Goal: Task Accomplishment & Management: Use online tool/utility

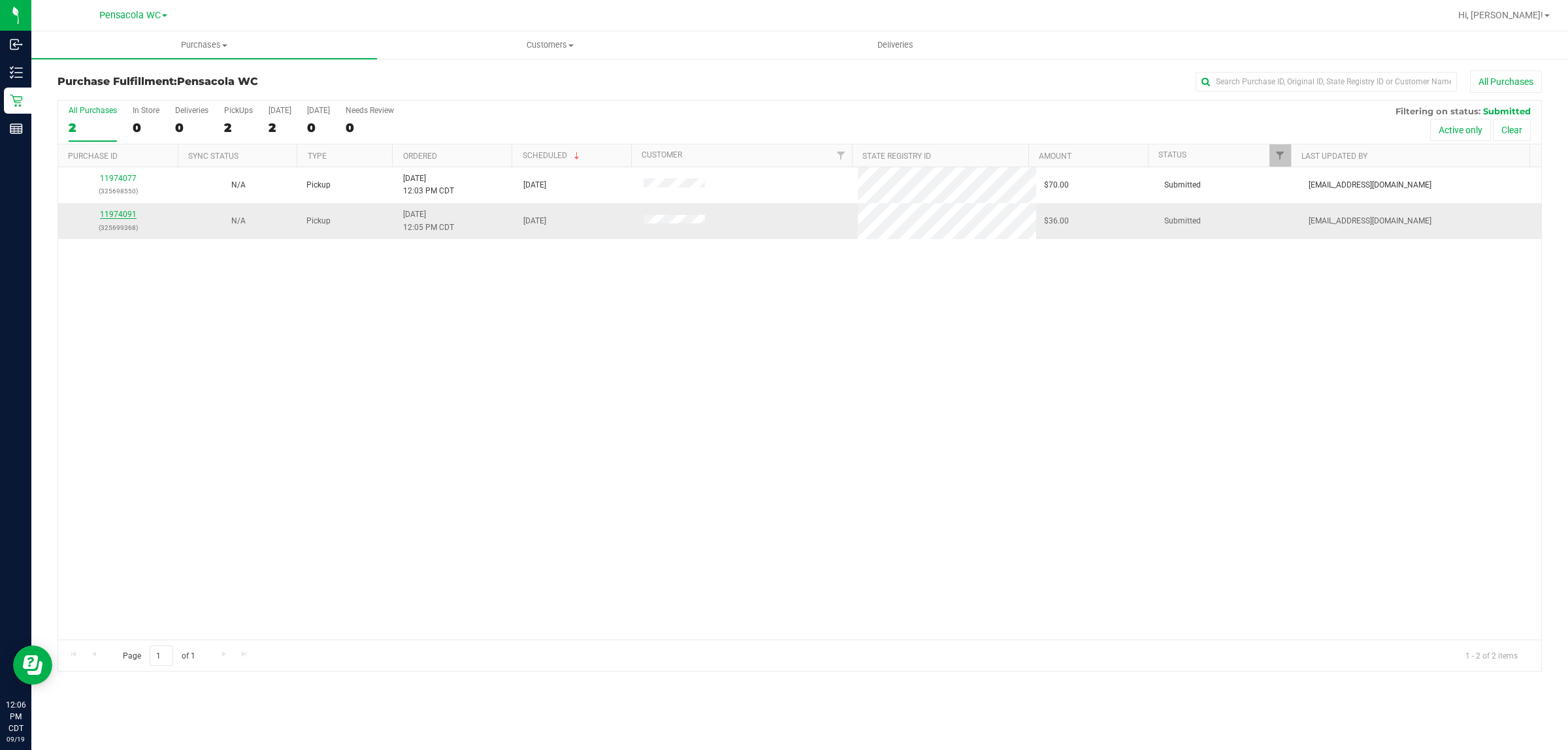
click at [122, 216] on link "11974091" at bounding box center [118, 214] width 36 height 9
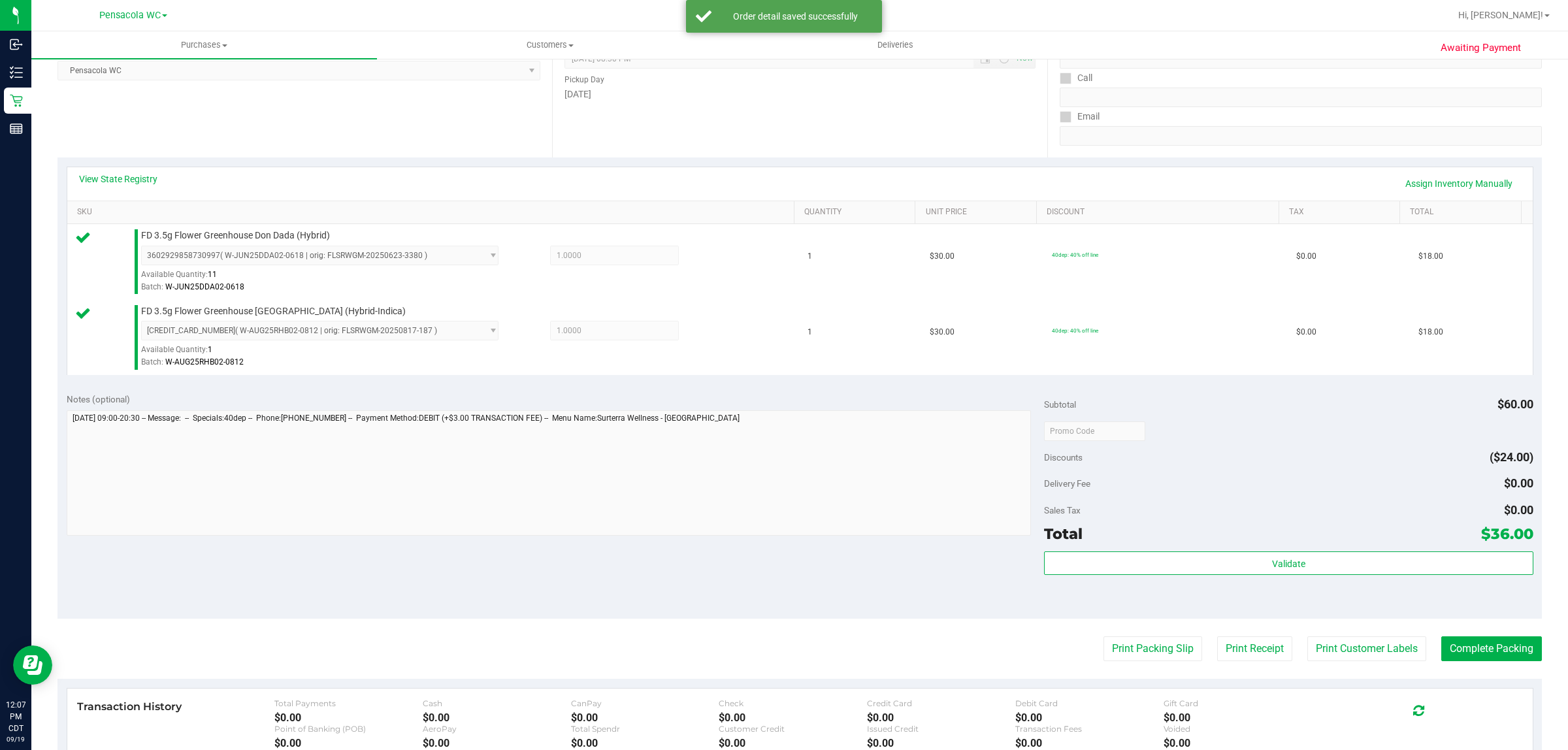
scroll to position [197, 0]
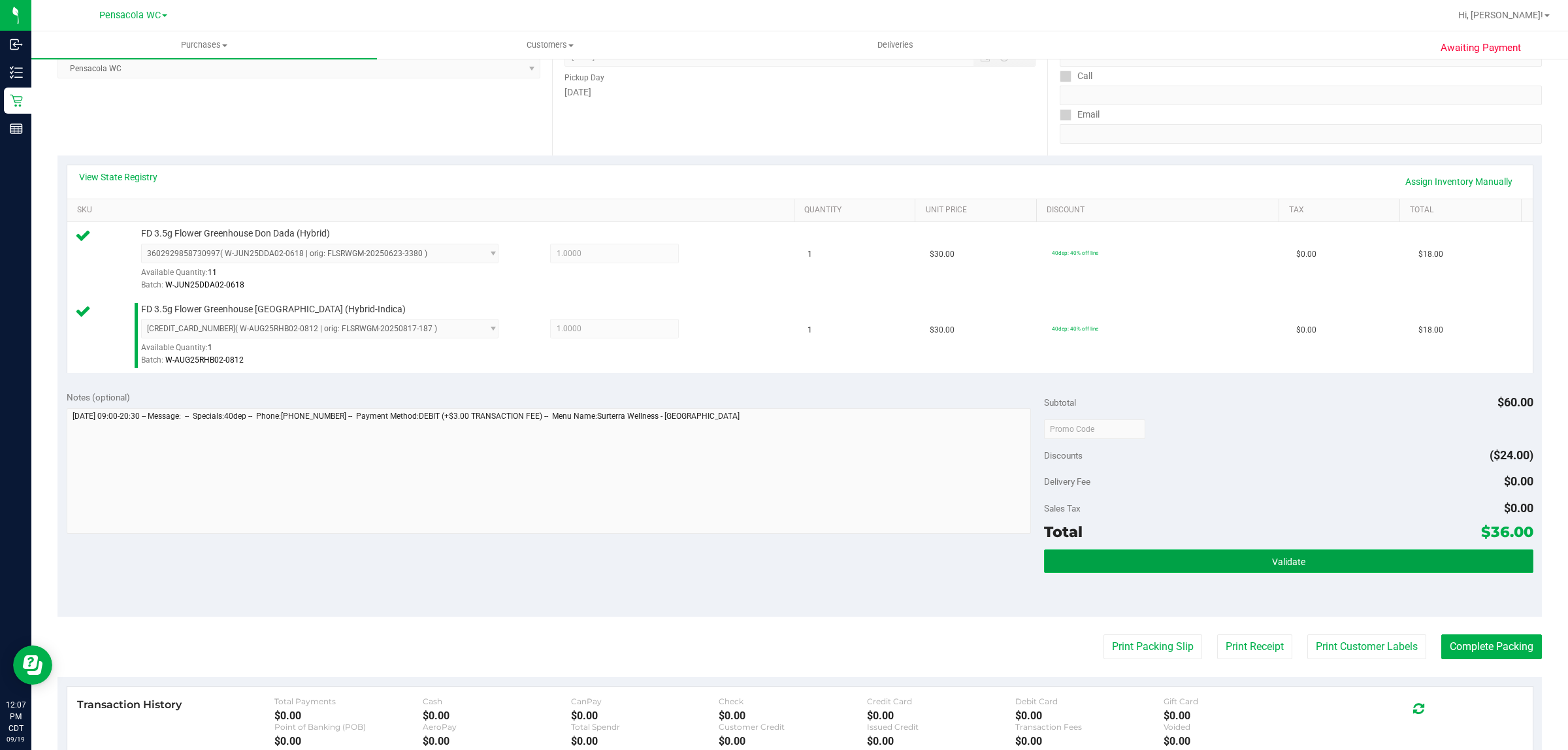
click at [1375, 570] on button "Validate" at bounding box center [1288, 562] width 489 height 24
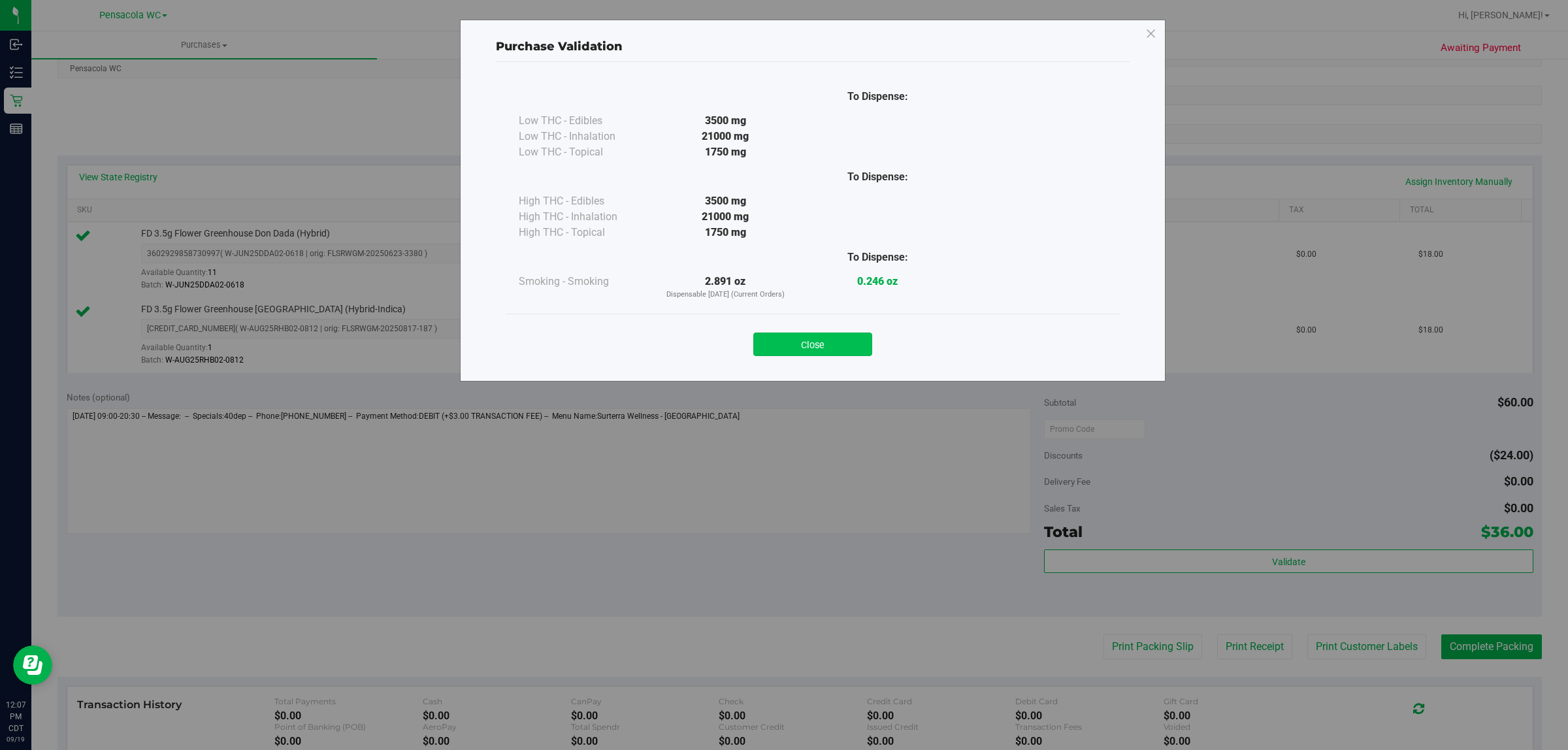
click at [845, 338] on button "Close" at bounding box center [813, 344] width 119 height 24
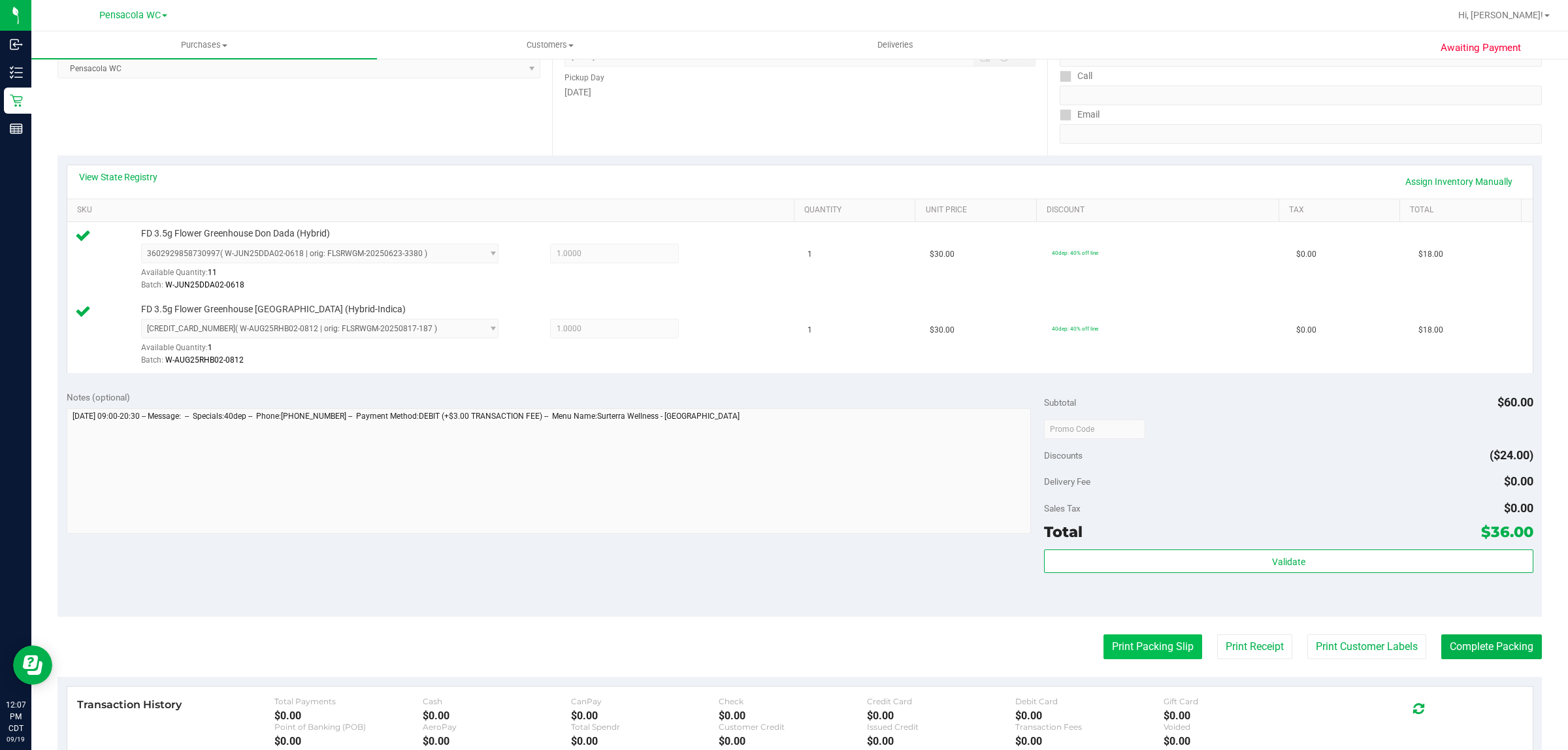
click at [1160, 635] on button "Print Packing Slip" at bounding box center [1152, 647] width 98 height 25
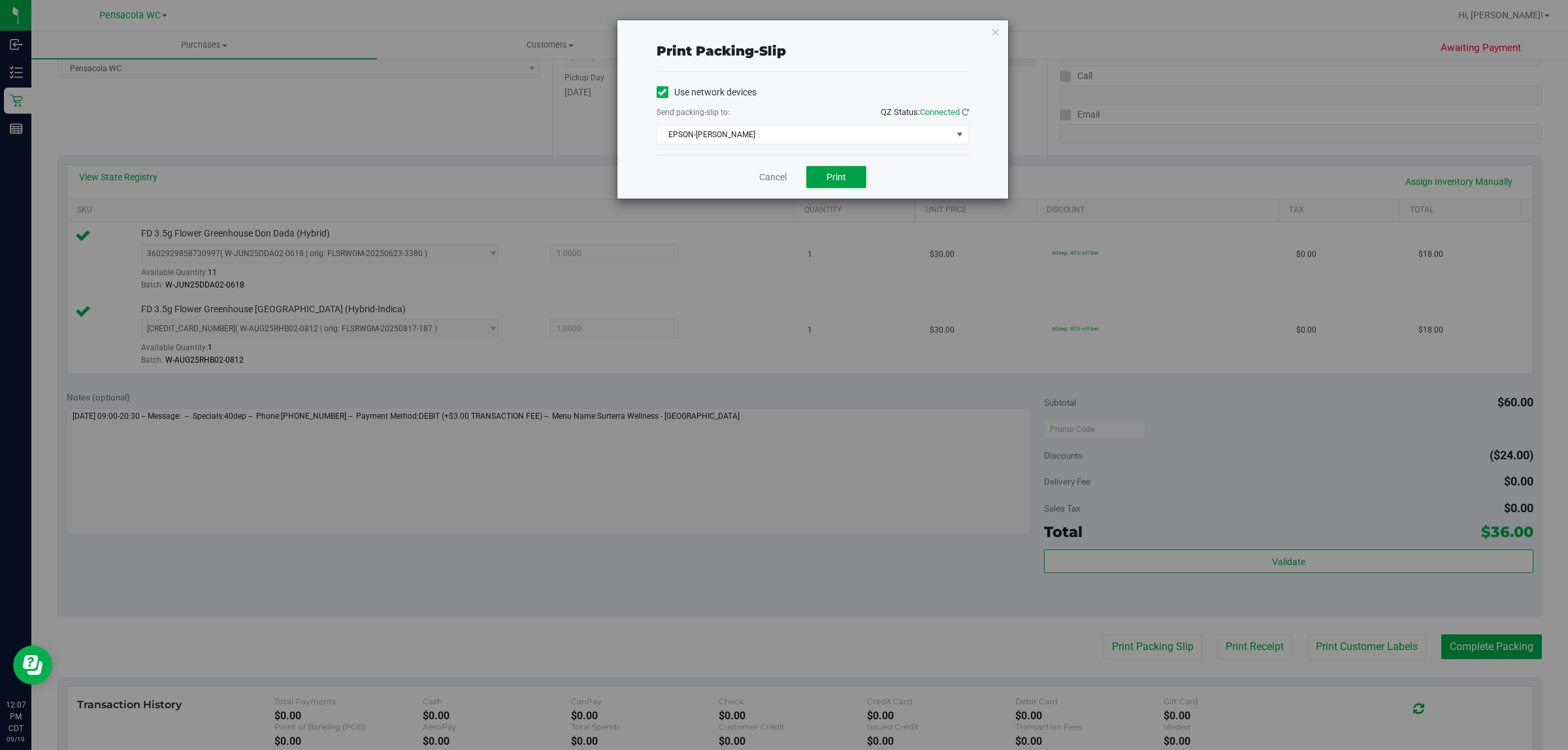
click at [848, 180] on button "Print" at bounding box center [836, 177] width 60 height 22
click at [782, 178] on link "Cancel" at bounding box center [773, 177] width 28 height 14
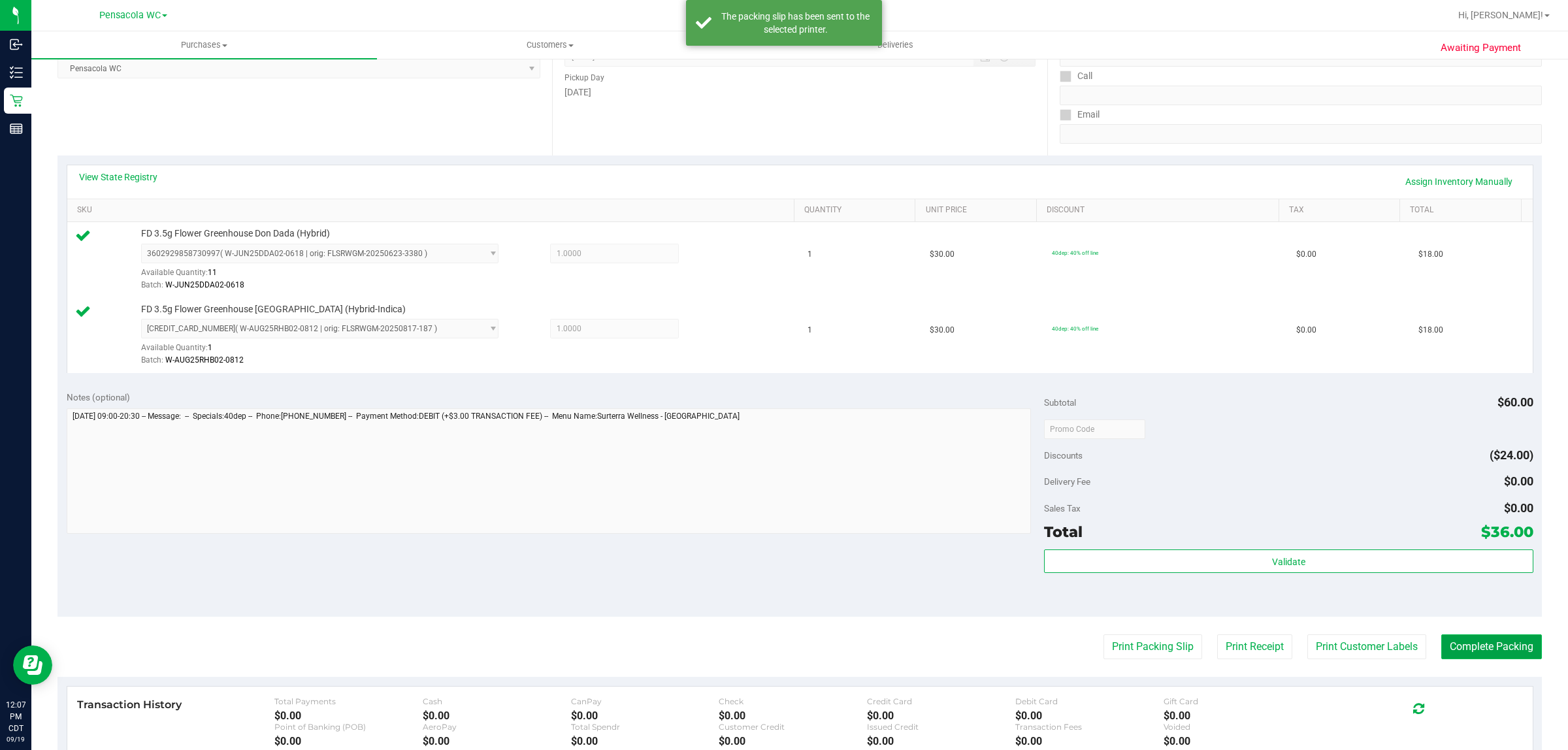
click at [1487, 655] on button "Complete Packing" at bounding box center [1491, 647] width 100 height 25
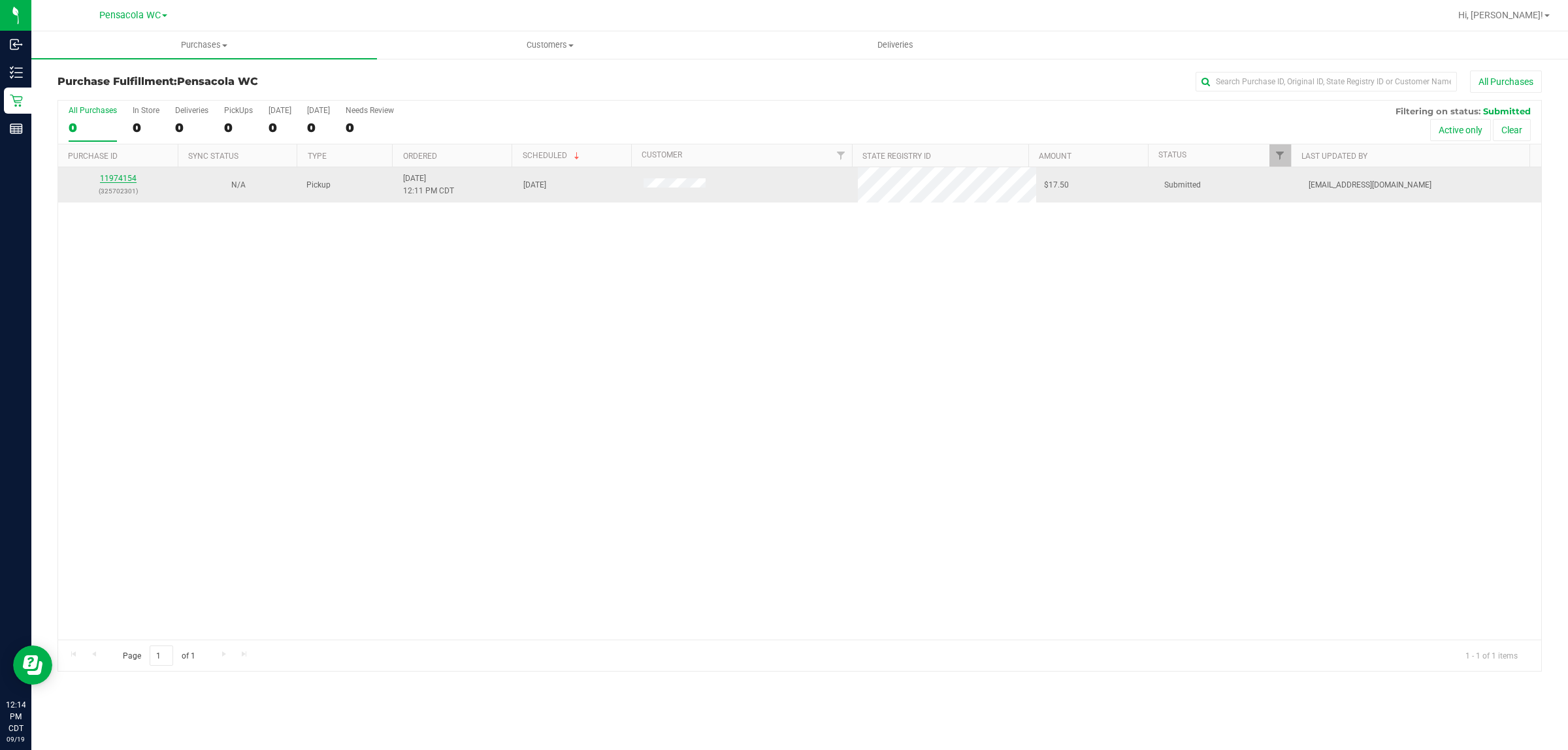
click at [124, 183] on link "11974154" at bounding box center [118, 178] width 36 height 9
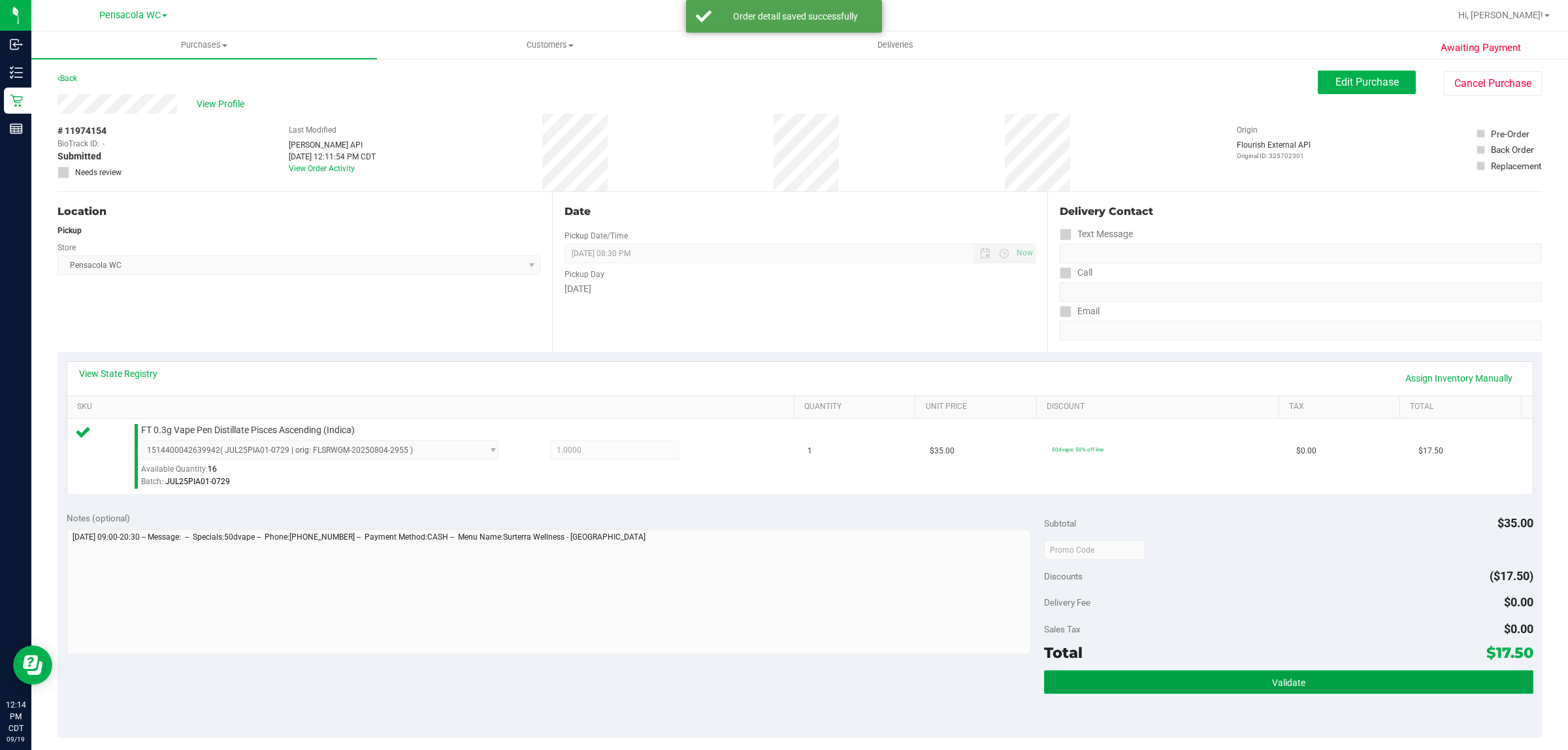
click at [1329, 674] on button "Validate" at bounding box center [1288, 683] width 489 height 24
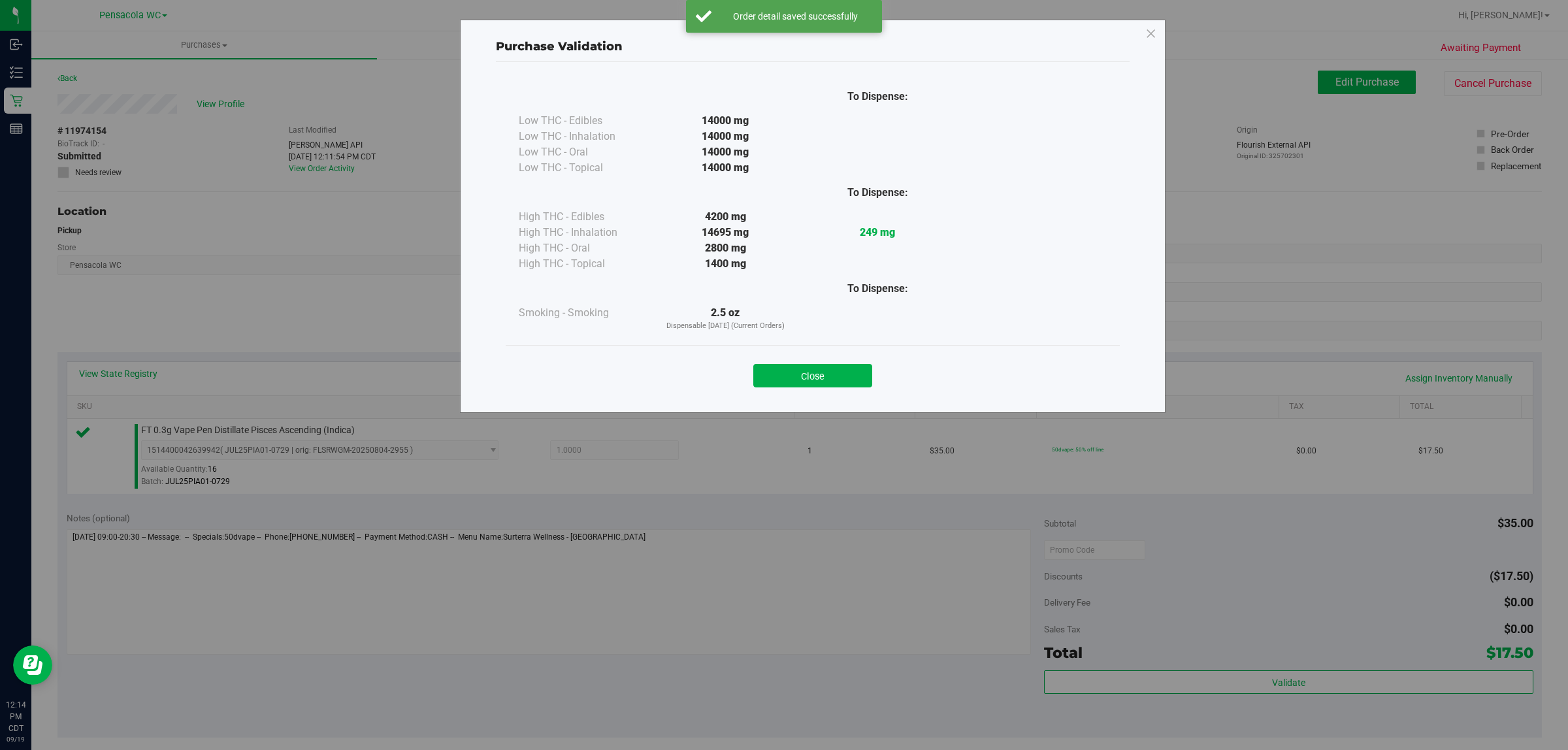
click at [850, 400] on div "Purchase Validation To Dispense: Low THC - Edibles 14000 mg" at bounding box center [813, 216] width 706 height 393
click at [850, 374] on button "Close" at bounding box center [813, 376] width 119 height 24
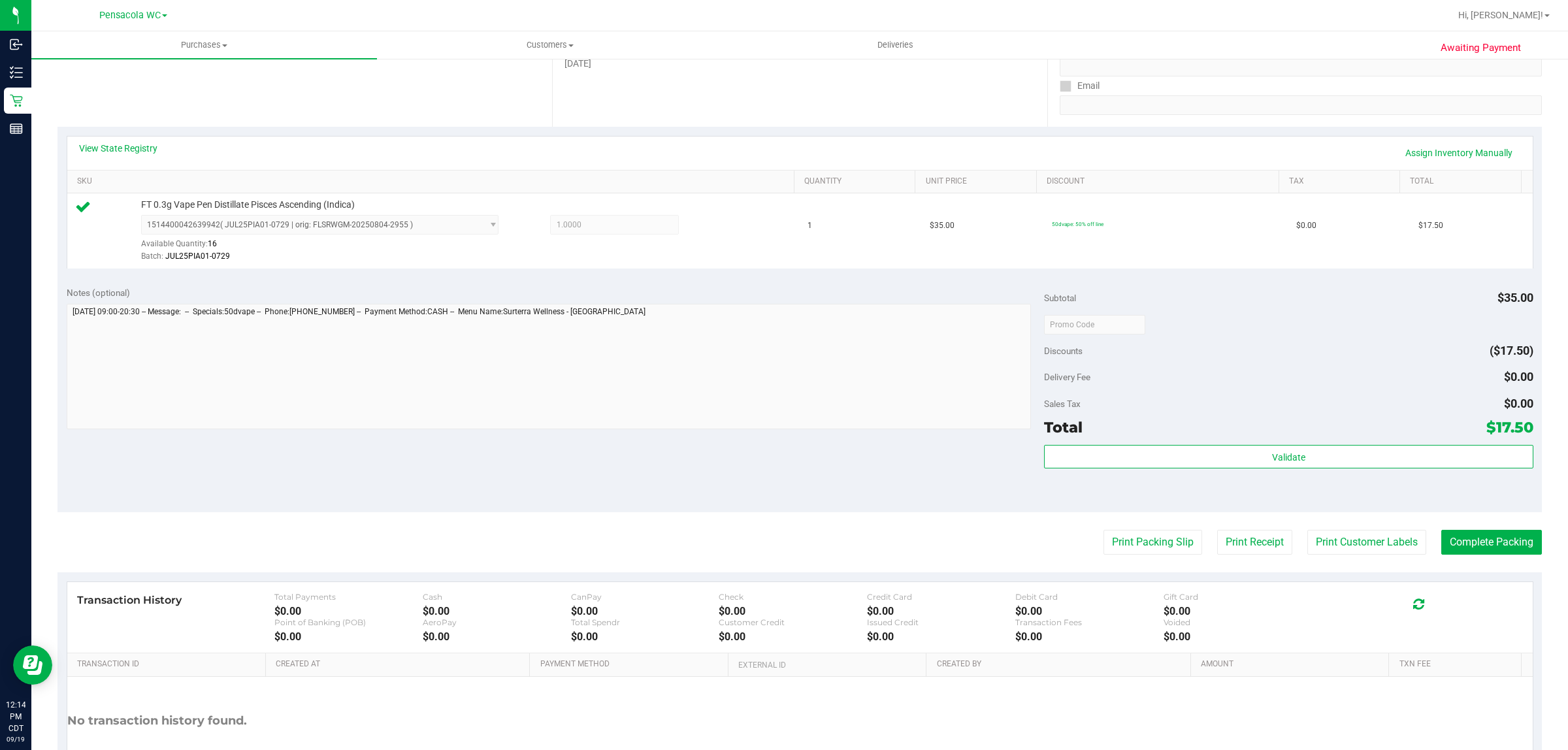
scroll to position [224, 0]
click at [1157, 543] on button "Print Packing Slip" at bounding box center [1152, 544] width 98 height 25
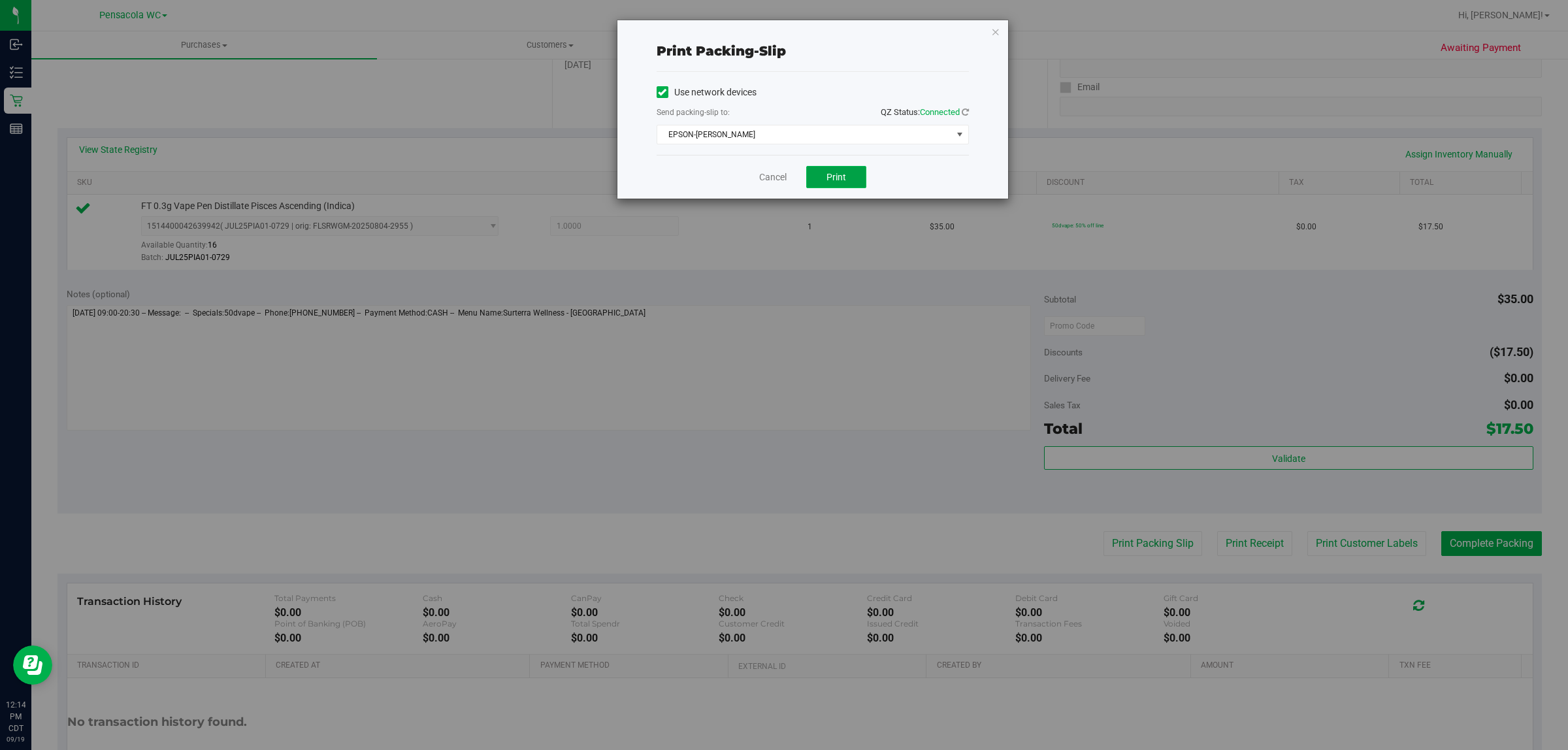
click at [850, 184] on button "Print" at bounding box center [836, 177] width 60 height 22
click at [782, 180] on link "Cancel" at bounding box center [773, 177] width 28 height 14
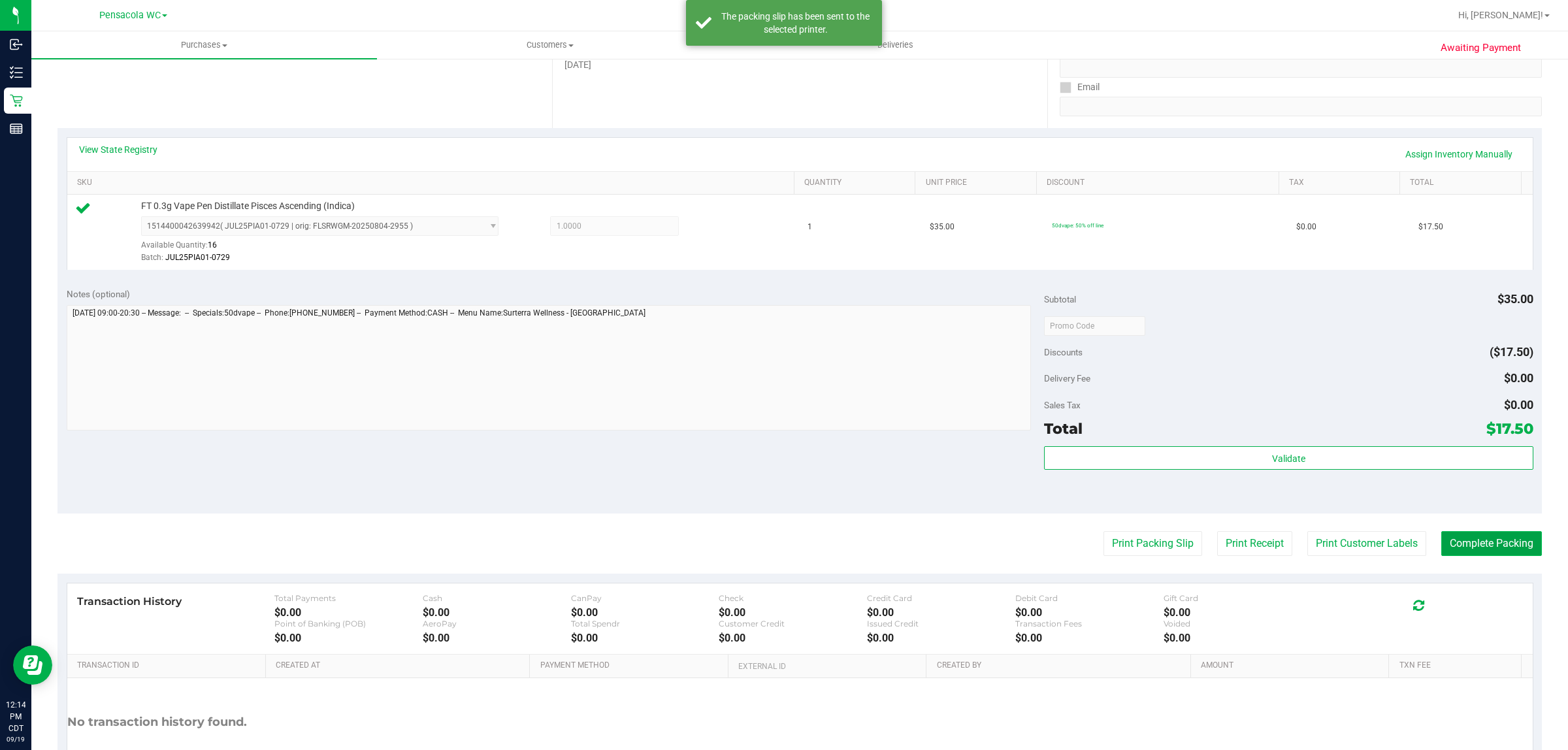
click at [1512, 553] on button "Complete Packing" at bounding box center [1491, 544] width 100 height 25
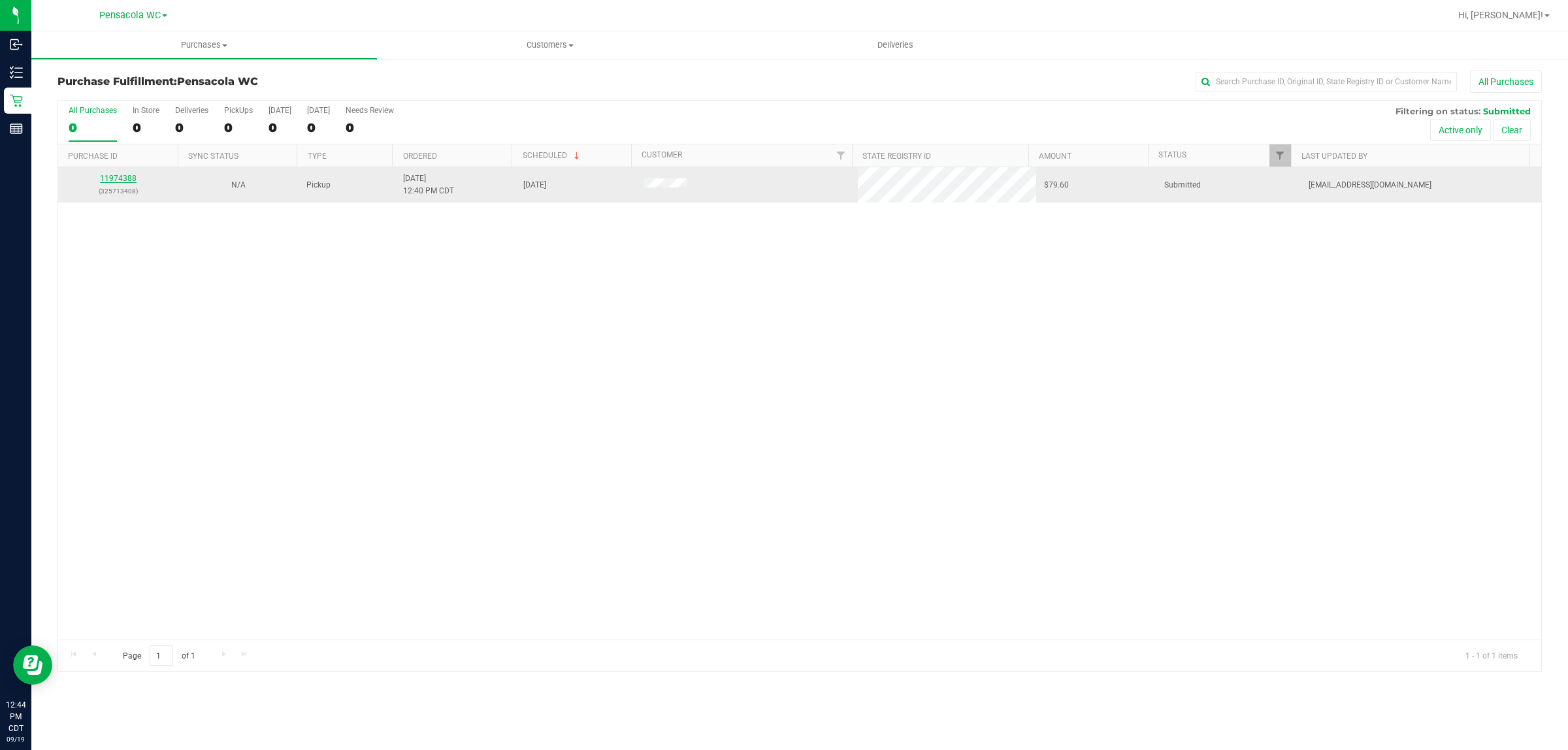
click at [116, 181] on link "11974388" at bounding box center [118, 178] width 36 height 9
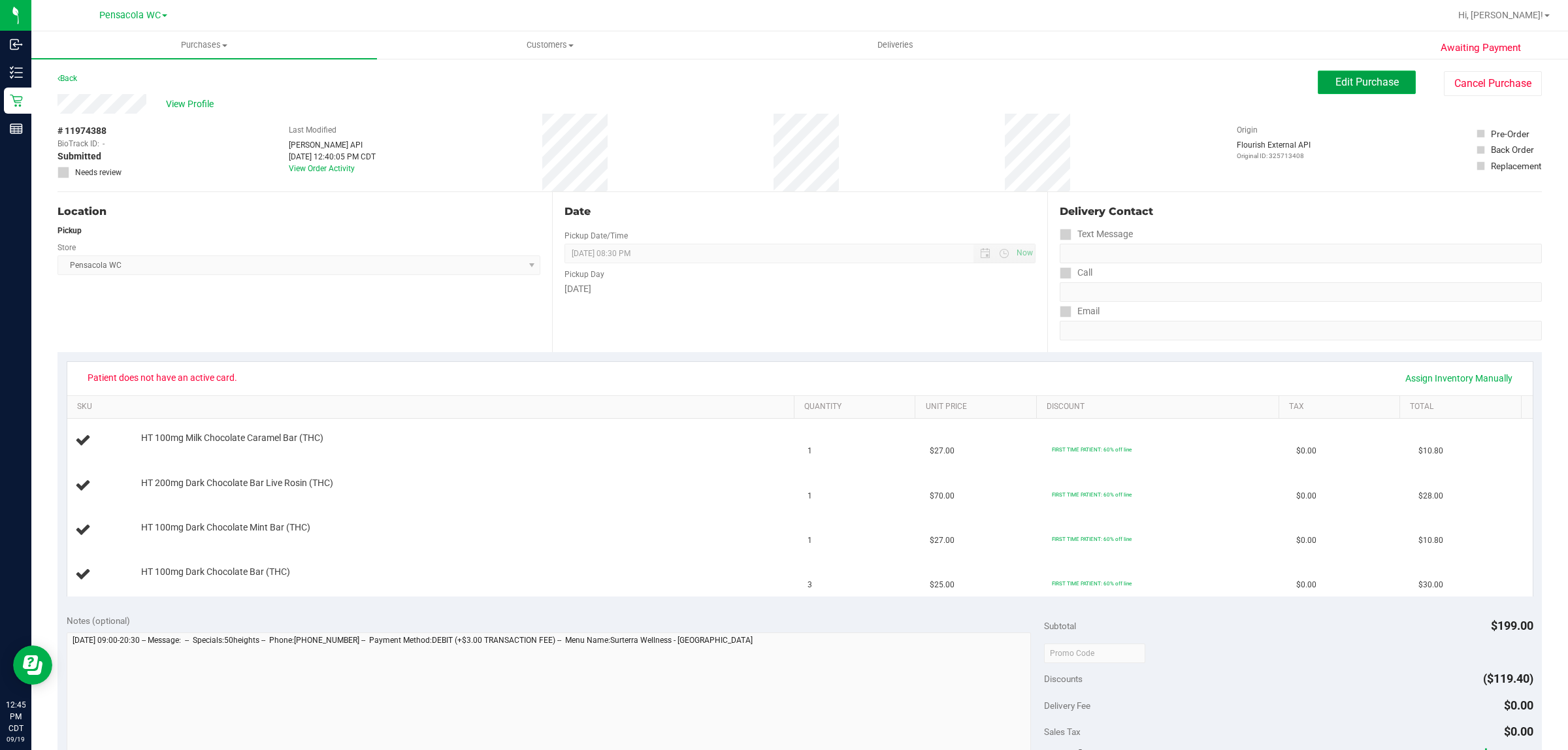
click at [1356, 80] on span "Edit Purchase" at bounding box center [1367, 82] width 63 height 13
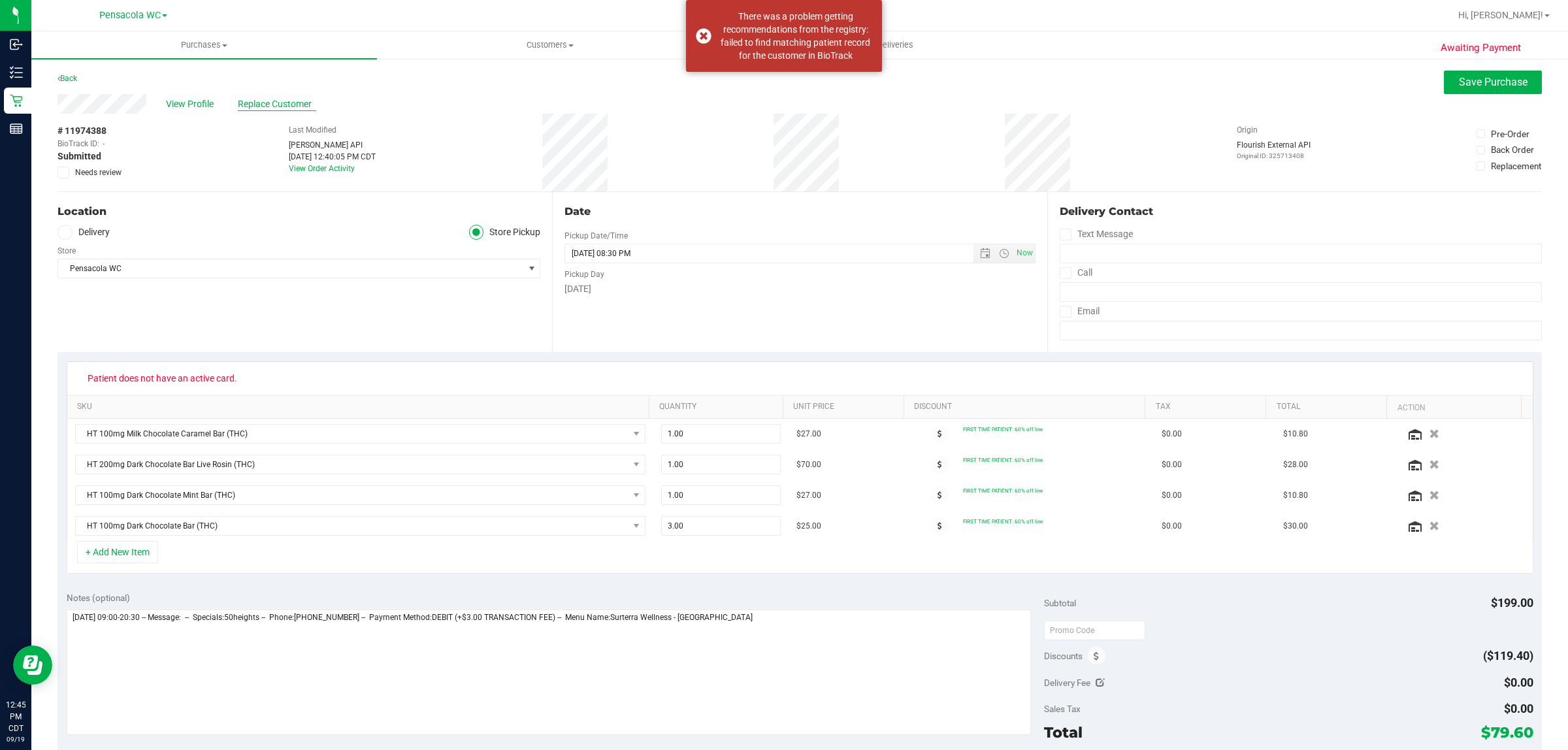
click at [302, 103] on span "Replace Customer" at bounding box center [277, 104] width 79 height 14
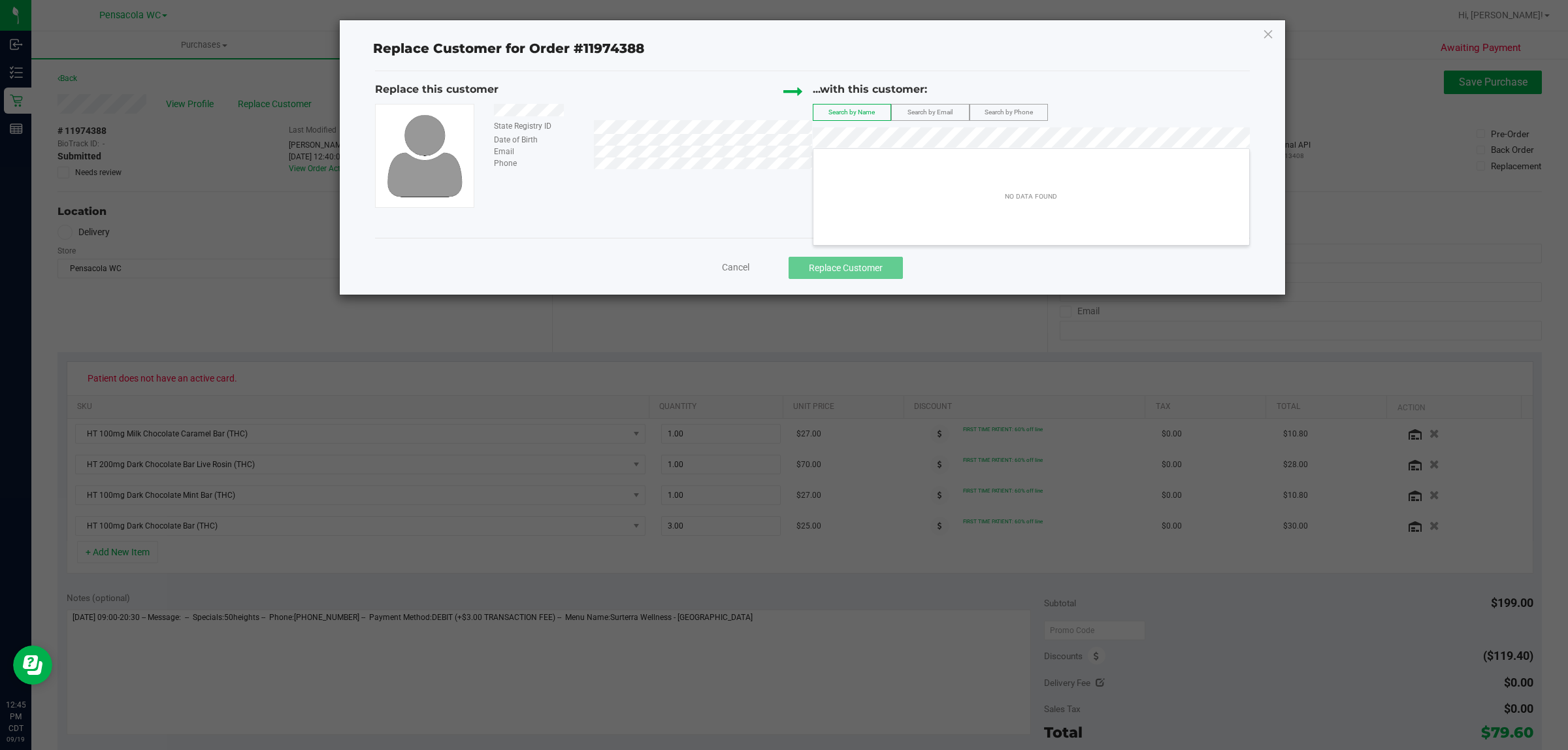
click at [941, 113] on span "Search by Email" at bounding box center [930, 112] width 45 height 7
click at [1271, 26] on icon at bounding box center [1268, 34] width 12 height 21
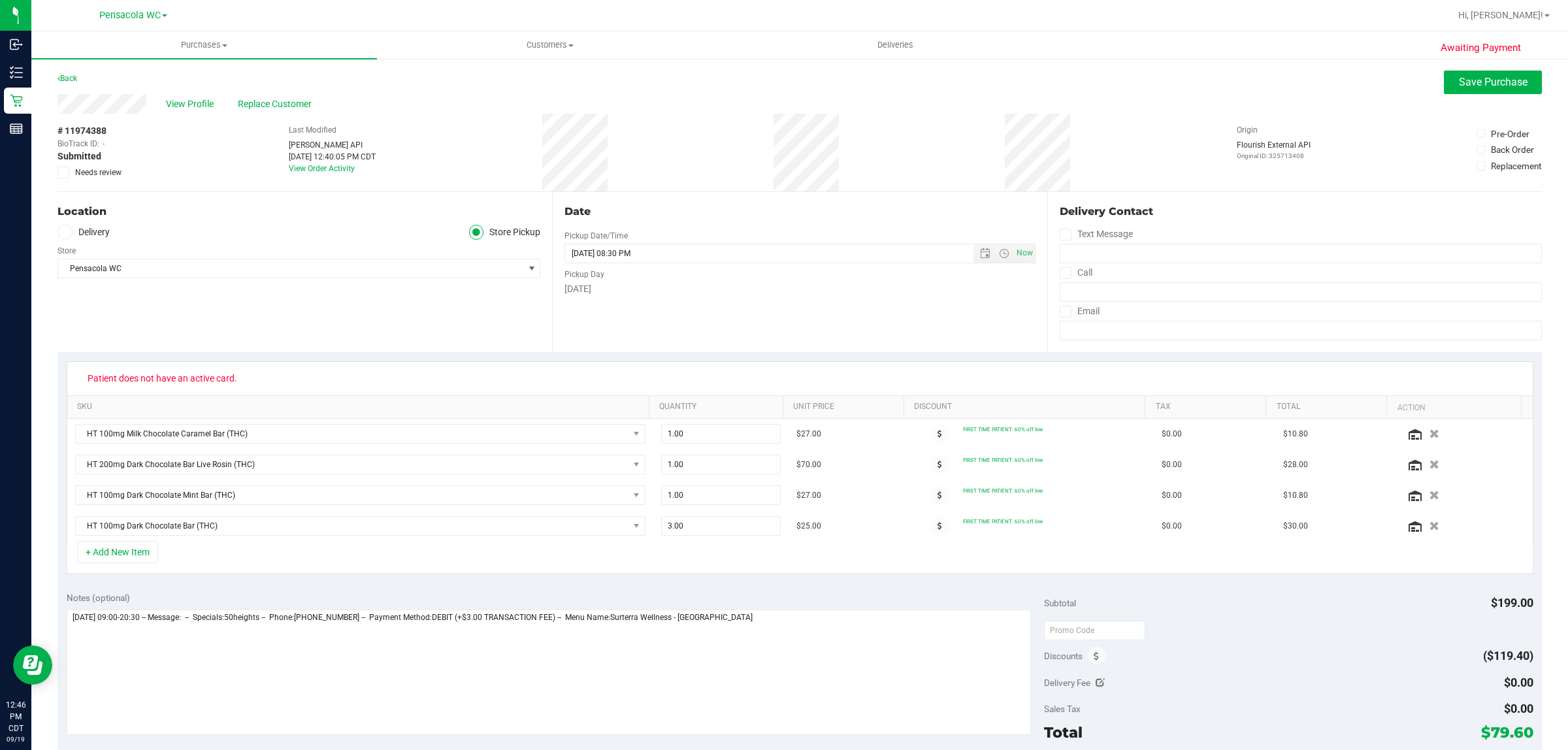
click at [88, 108] on div "View Profile Replace Customer" at bounding box center [800, 104] width 1485 height 20
click at [193, 104] on span "View Profile" at bounding box center [192, 104] width 52 height 14
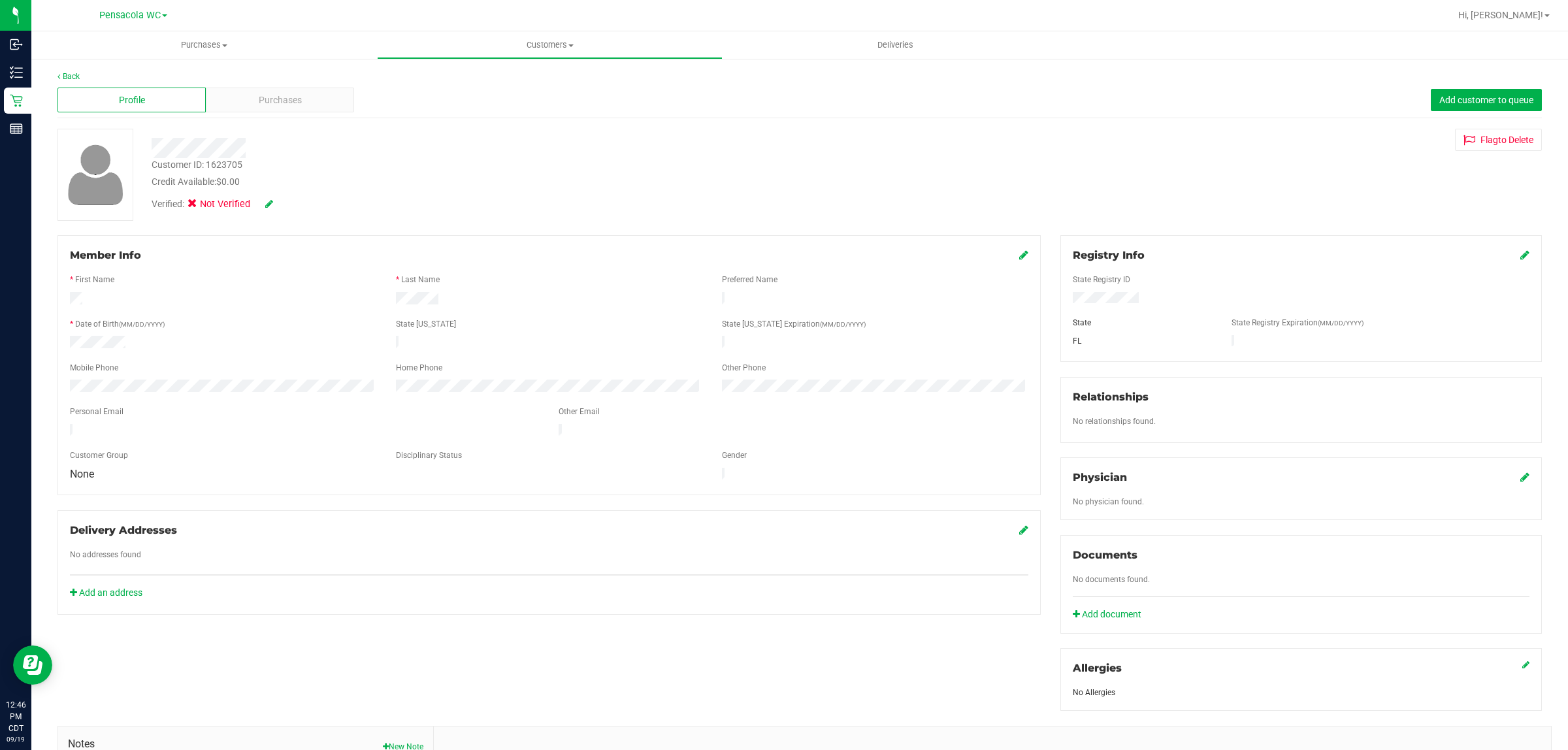
click at [1520, 250] on icon at bounding box center [1525, 255] width 9 height 11
click at [1518, 255] on icon at bounding box center [1524, 256] width 12 height 11
click at [275, 200] on div "Verified: Not Verified" at bounding box center [267, 205] width 231 height 15
click at [270, 206] on icon at bounding box center [269, 204] width 8 height 9
click at [204, 206] on label "Medical" at bounding box center [217, 206] width 55 height 17
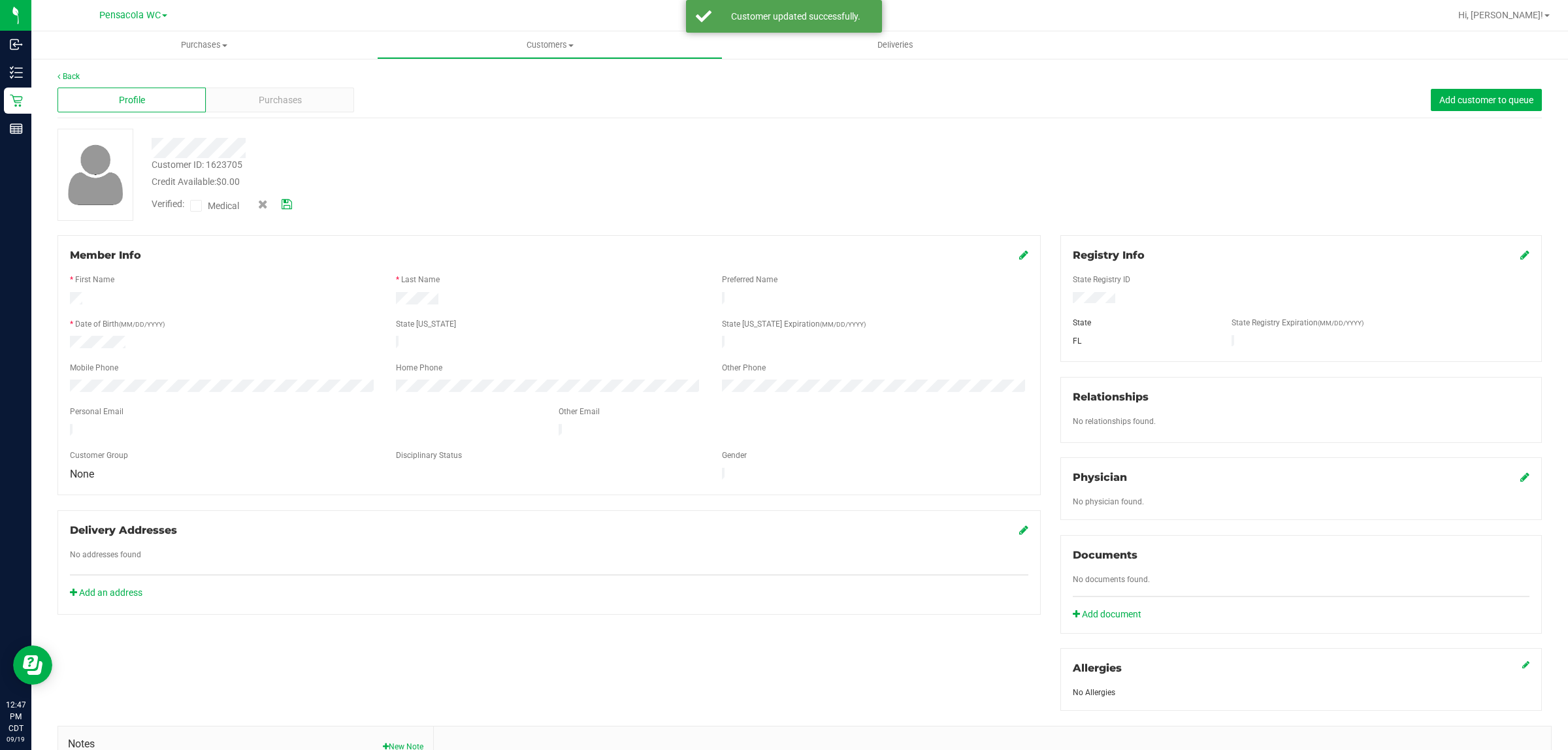
click at [0, 0] on input "Medical" at bounding box center [0, 0] width 0 height 0
click at [288, 209] on icon at bounding box center [287, 205] width 11 height 9
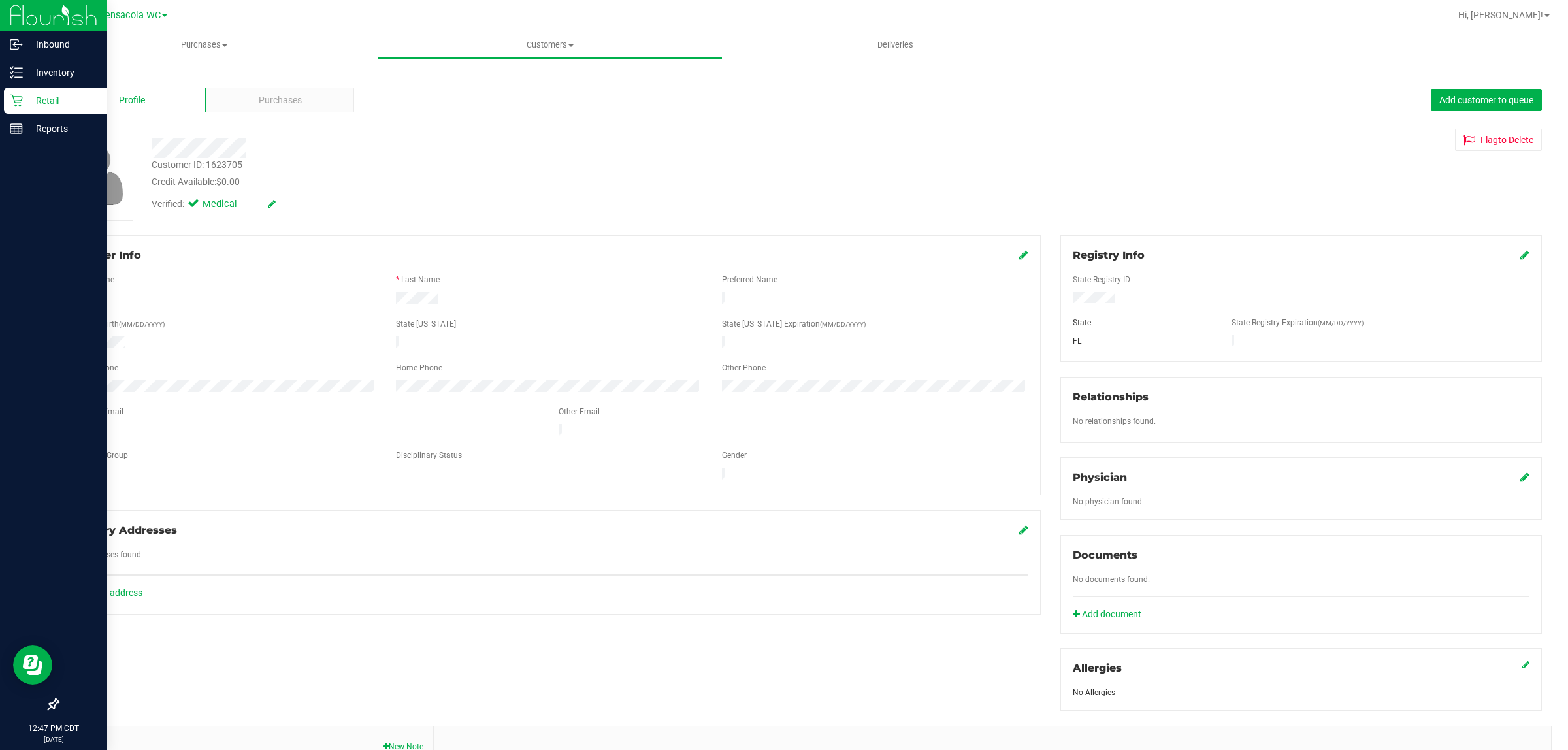
click at [25, 98] on p "Retail" at bounding box center [62, 100] width 79 height 16
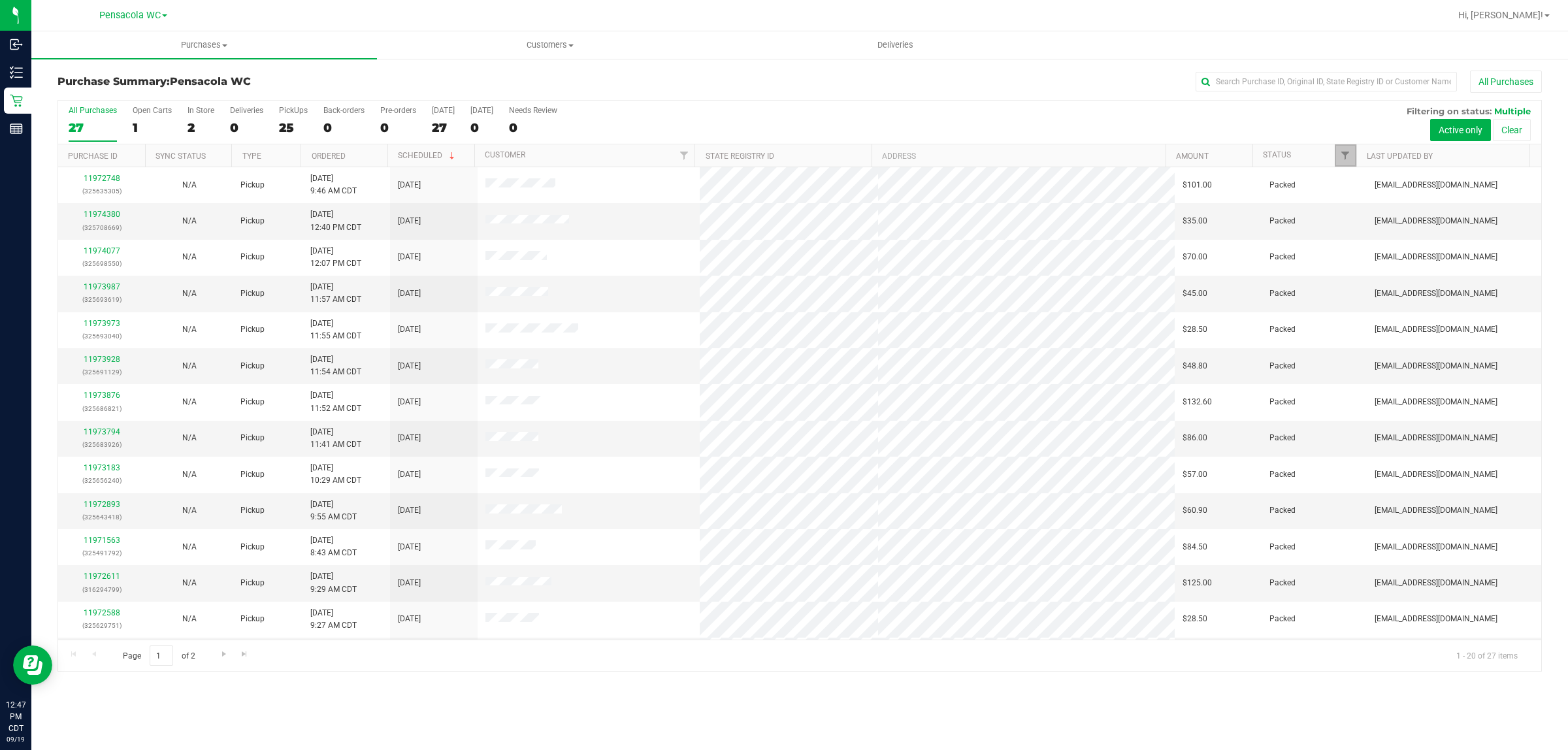
click at [1348, 167] on link "Filter" at bounding box center [1345, 156] width 22 height 22
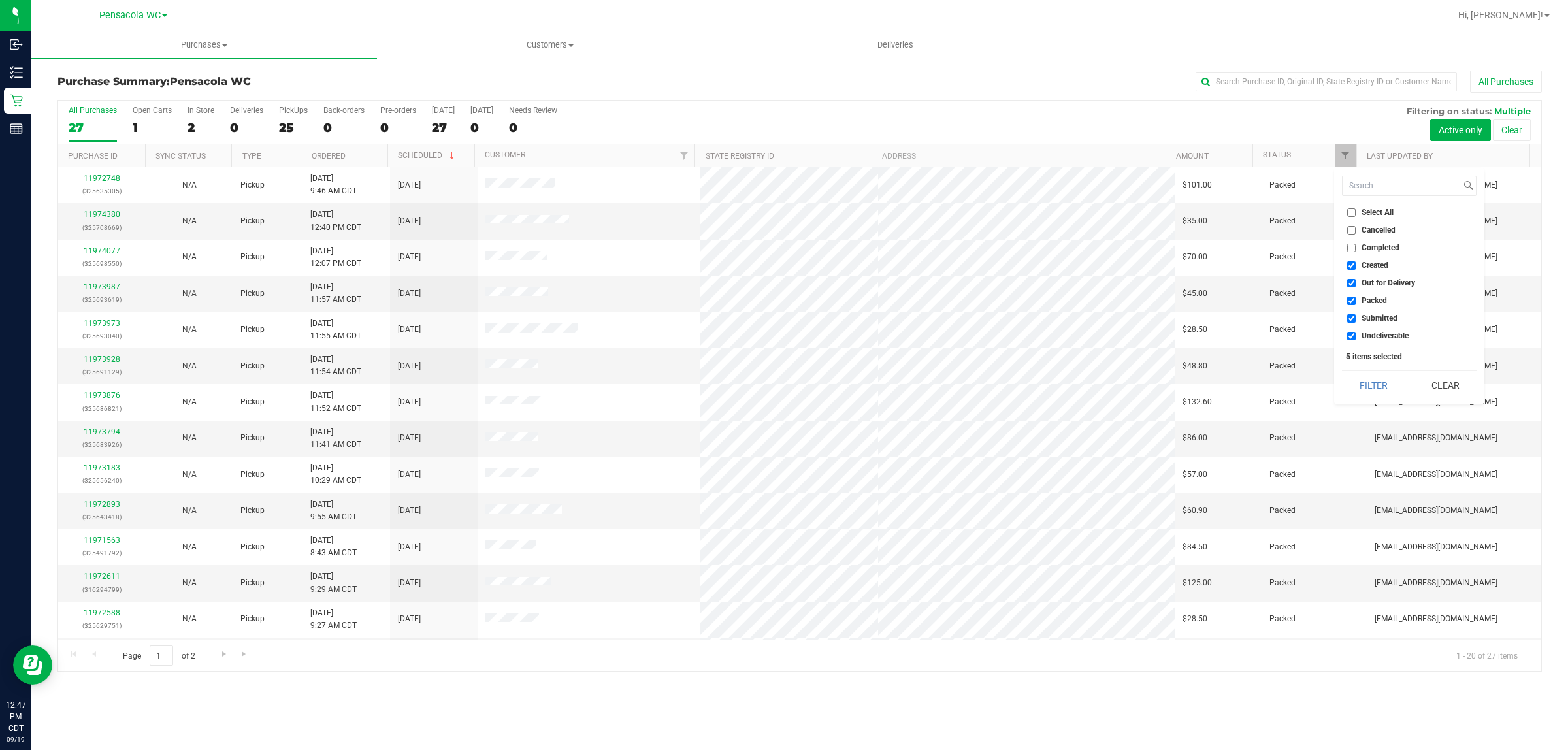
click at [1377, 209] on span "Select All" at bounding box center [1378, 212] width 32 height 8
click at [1356, 209] on input "Select All" at bounding box center [1351, 212] width 9 height 9
checkbox input "true"
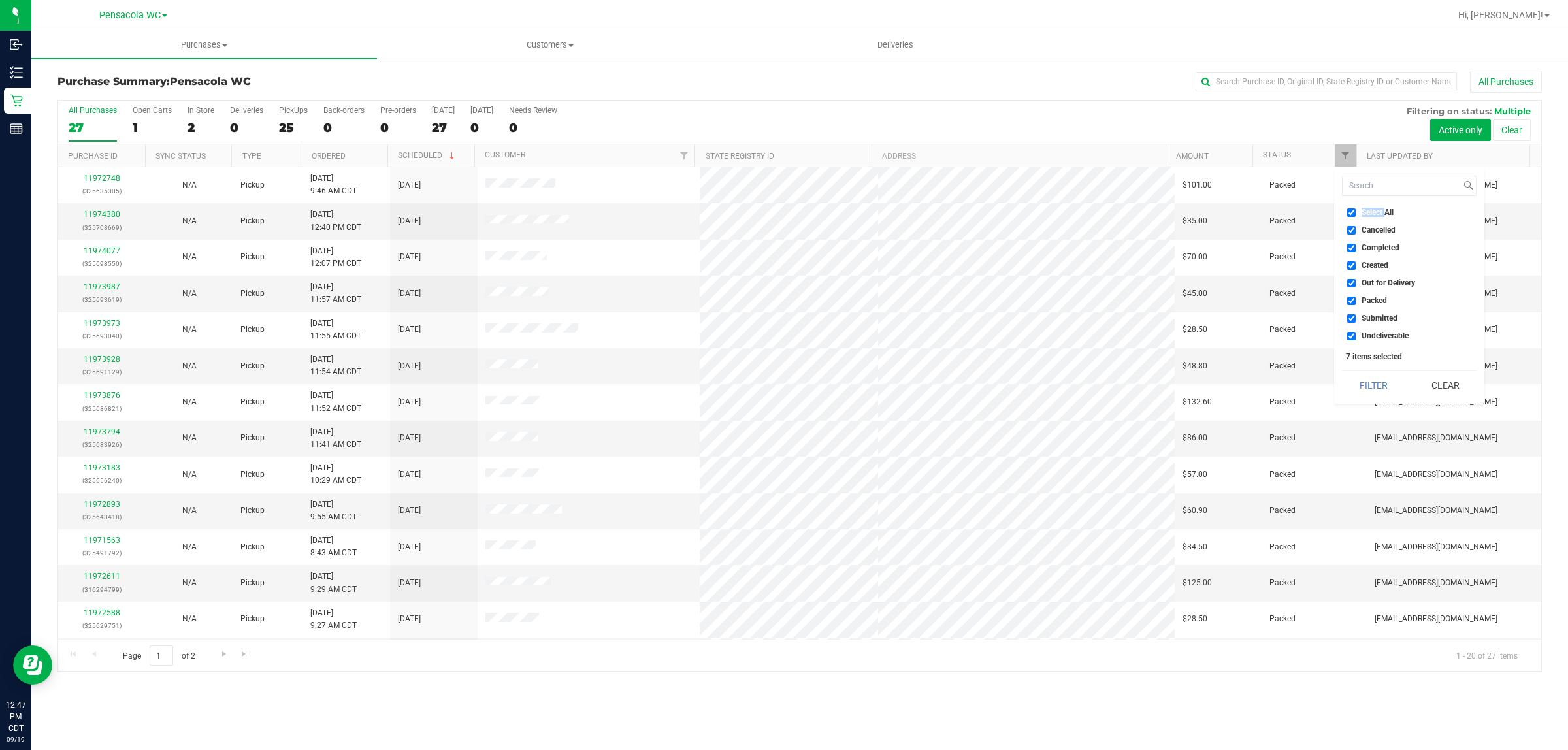
click at [1377, 209] on span "Select All" at bounding box center [1378, 212] width 32 height 8
click at [1356, 209] on input "Select All" at bounding box center [1351, 212] width 9 height 9
checkbox input "false"
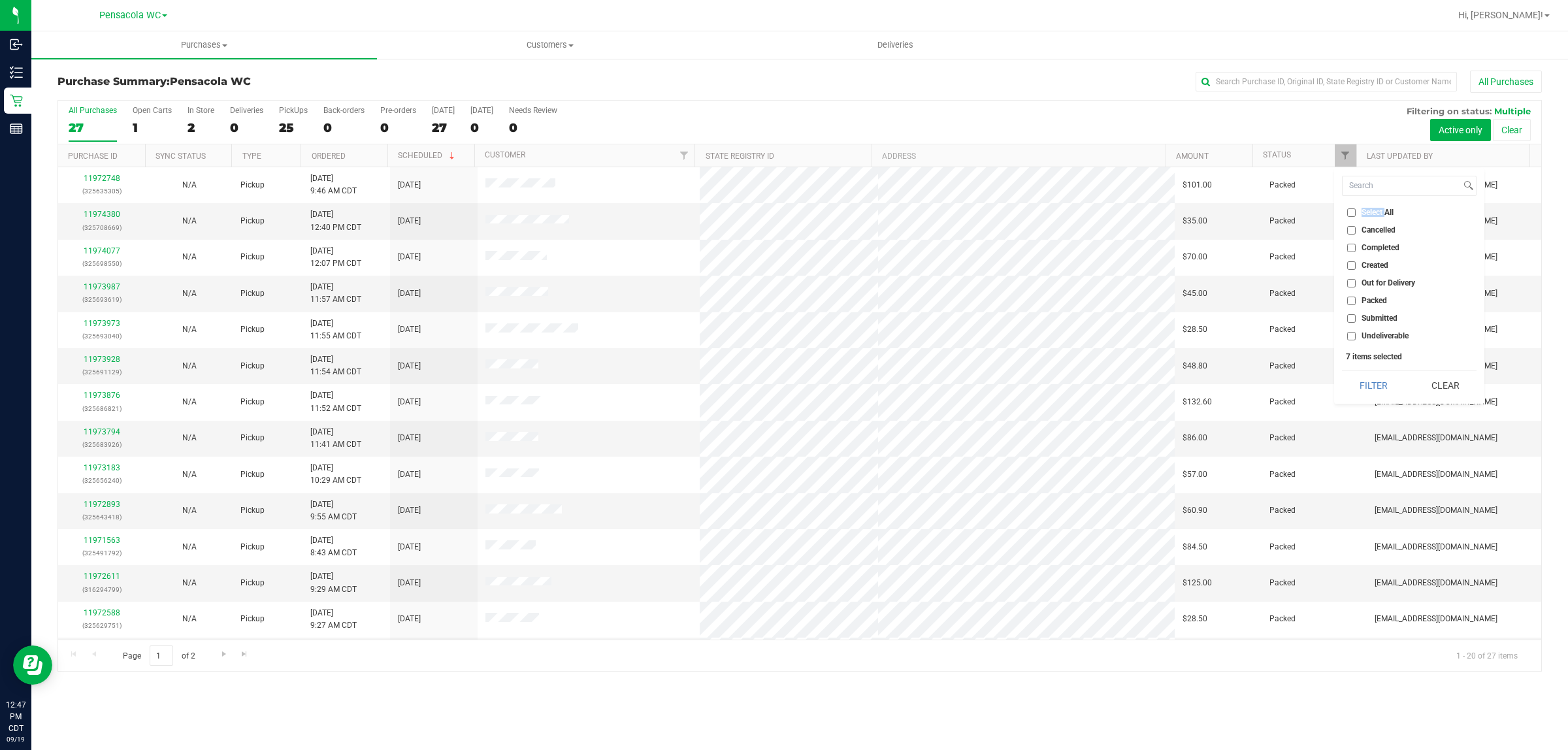
checkbox input "false"
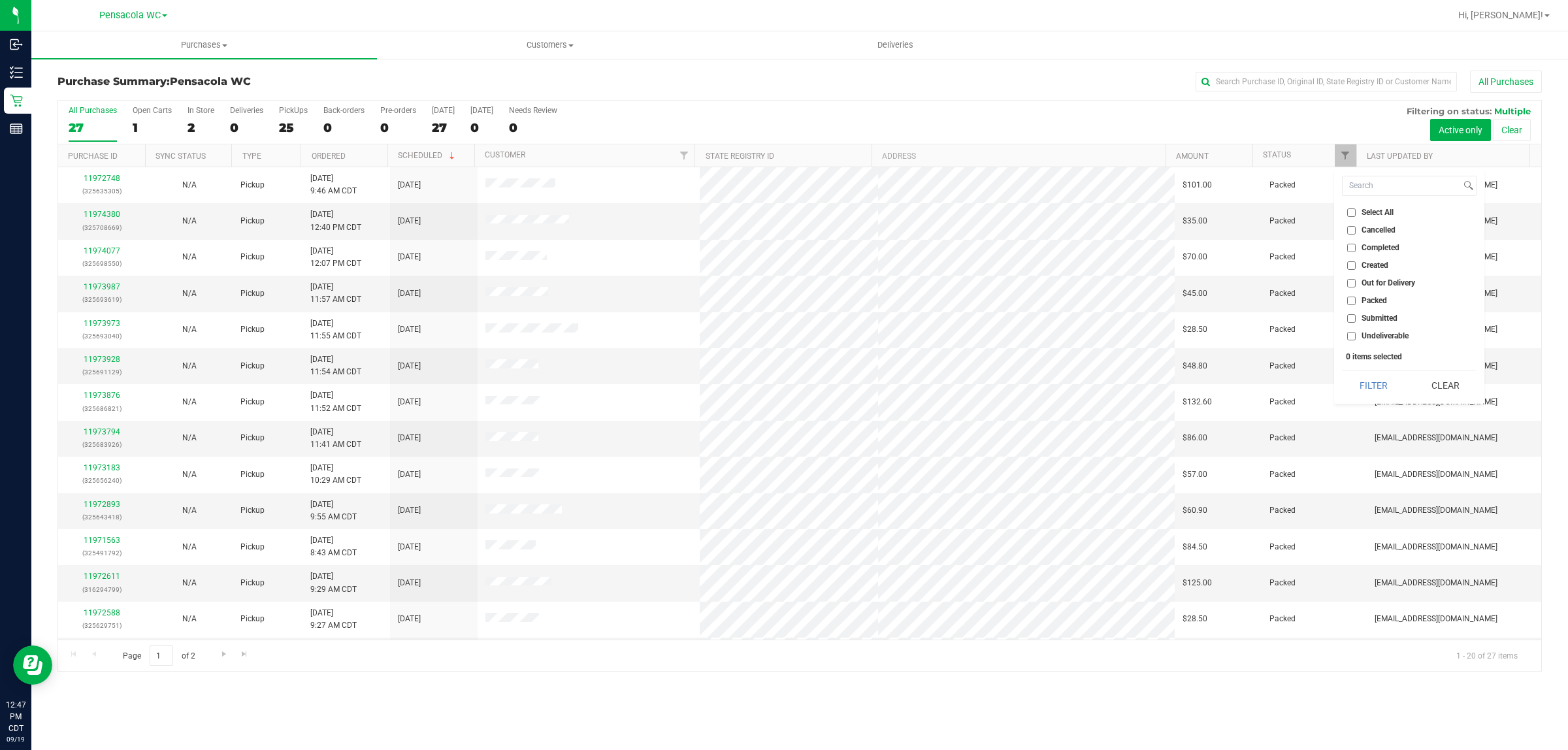
click at [1382, 316] on span "Submitted" at bounding box center [1380, 319] width 36 height 8
click at [1356, 316] on input "Submitted" at bounding box center [1351, 319] width 9 height 9
checkbox input "true"
click at [1388, 389] on button "Filter" at bounding box center [1373, 386] width 63 height 29
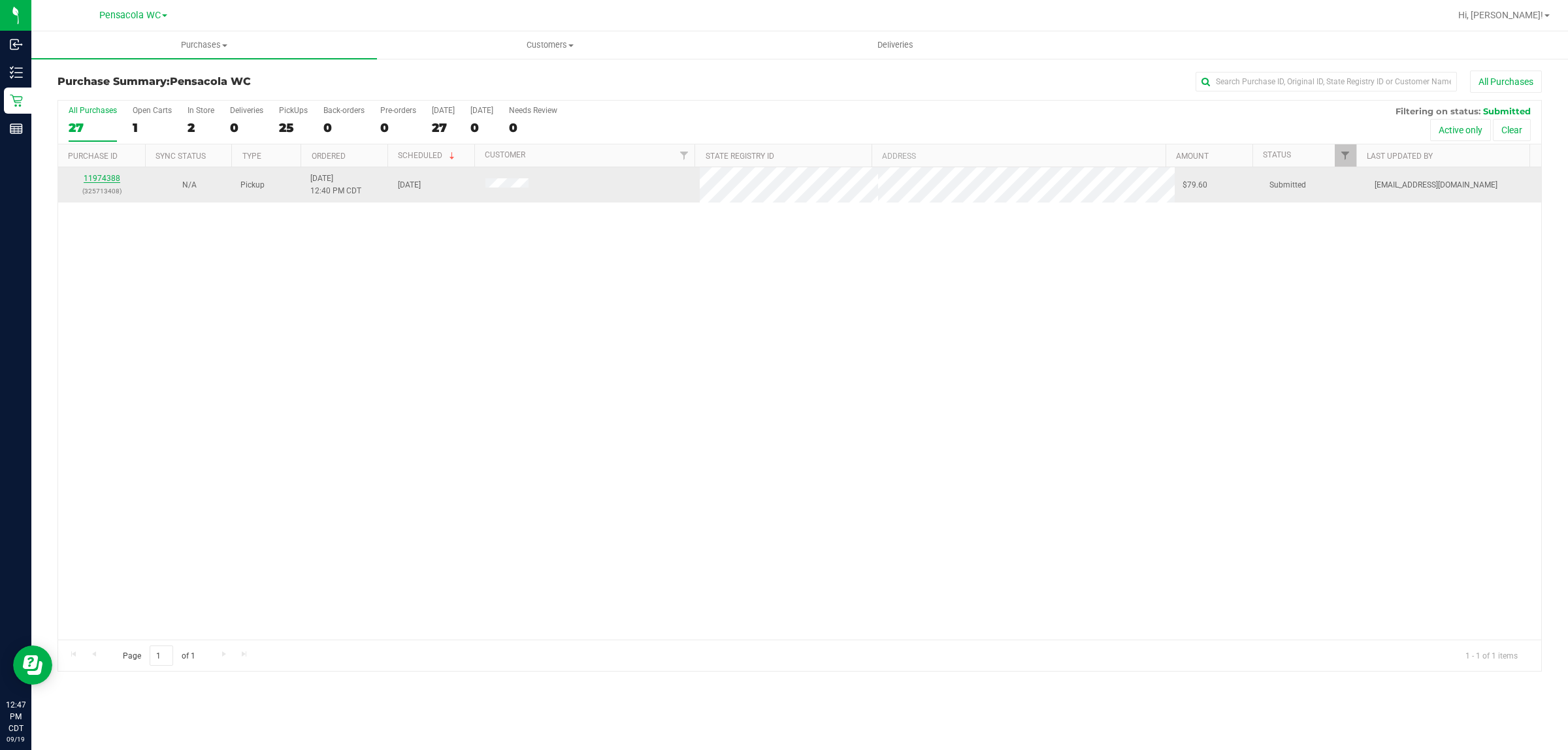
click at [104, 181] on link "11974388" at bounding box center [102, 178] width 36 height 9
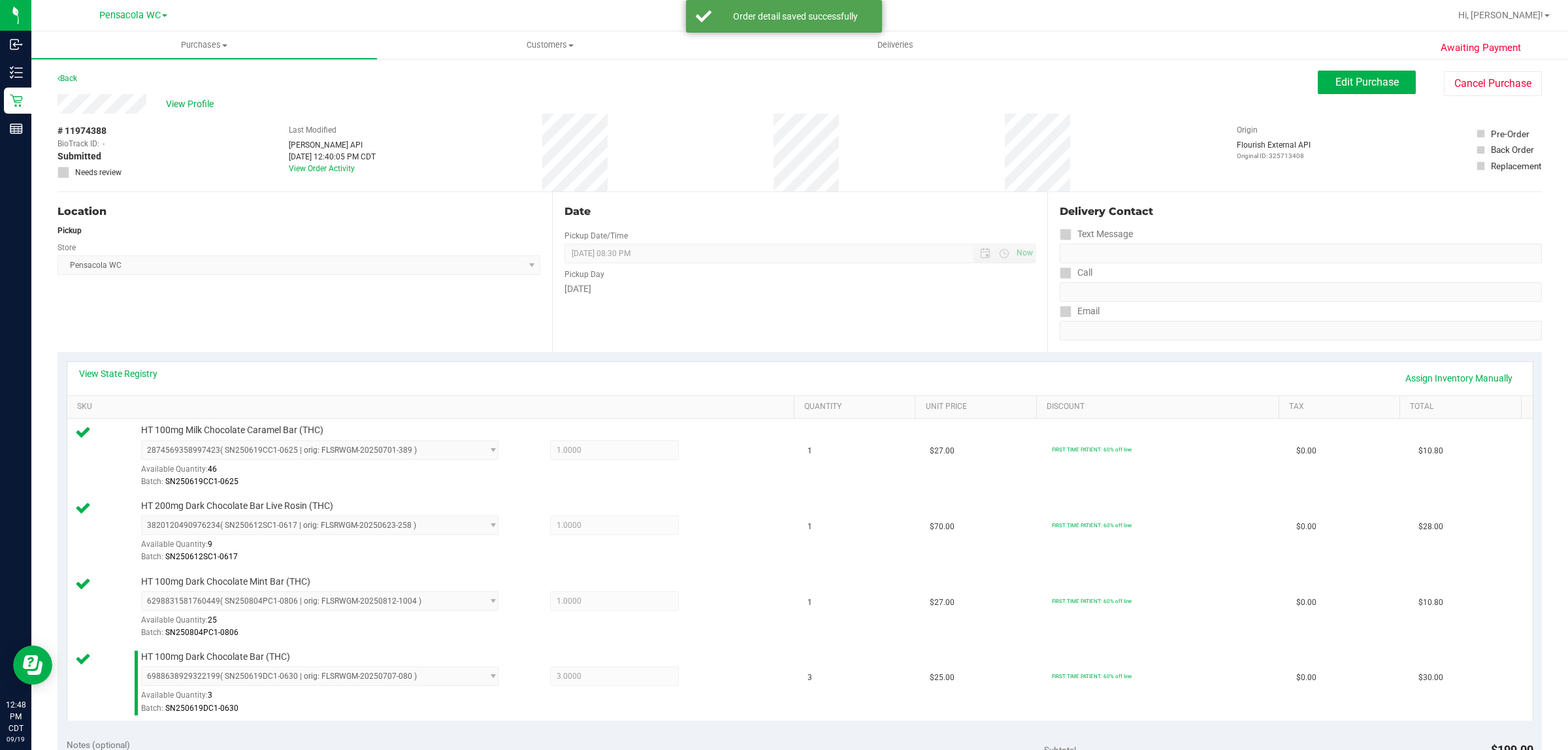
scroll to position [306, 0]
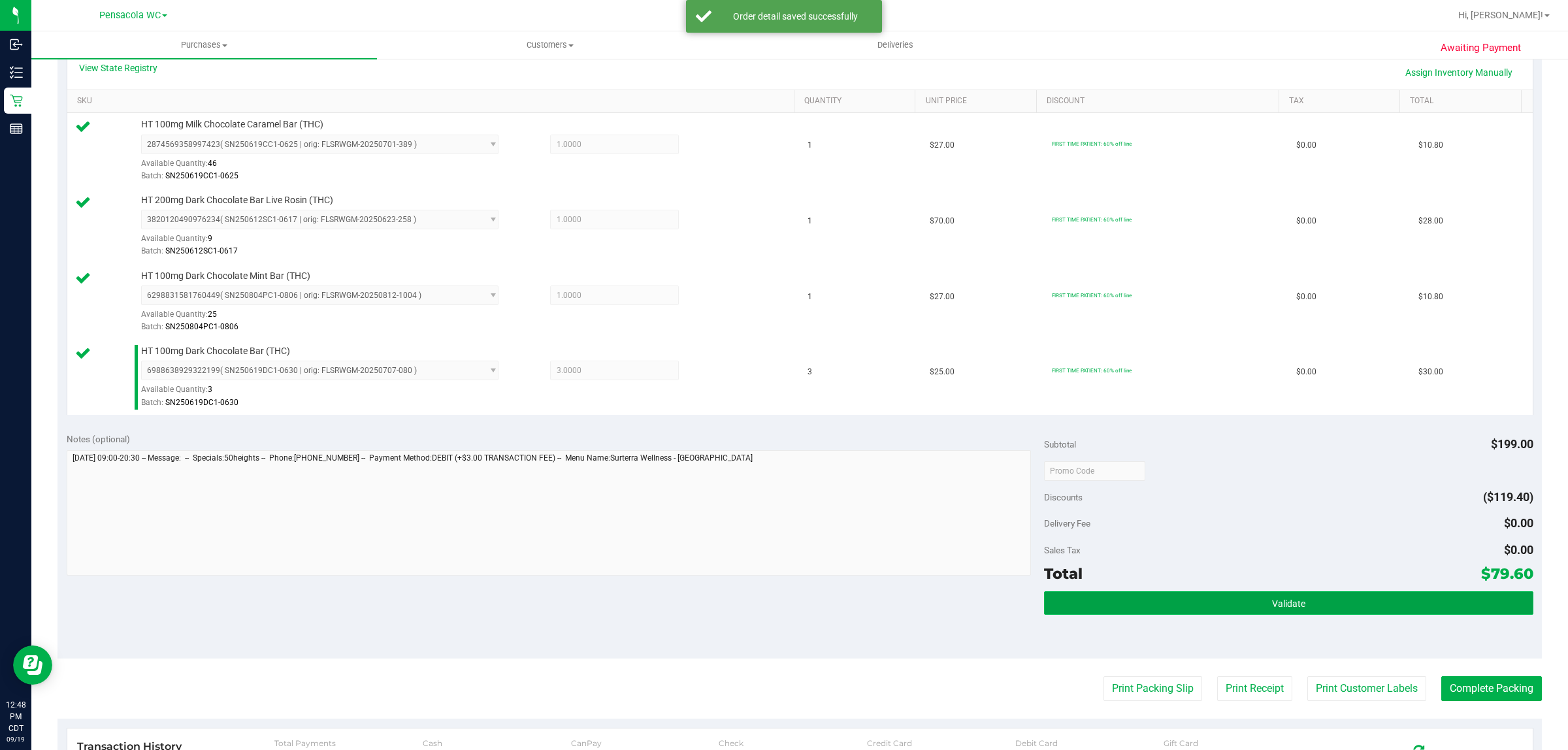
click at [1311, 595] on button "Validate" at bounding box center [1288, 603] width 489 height 24
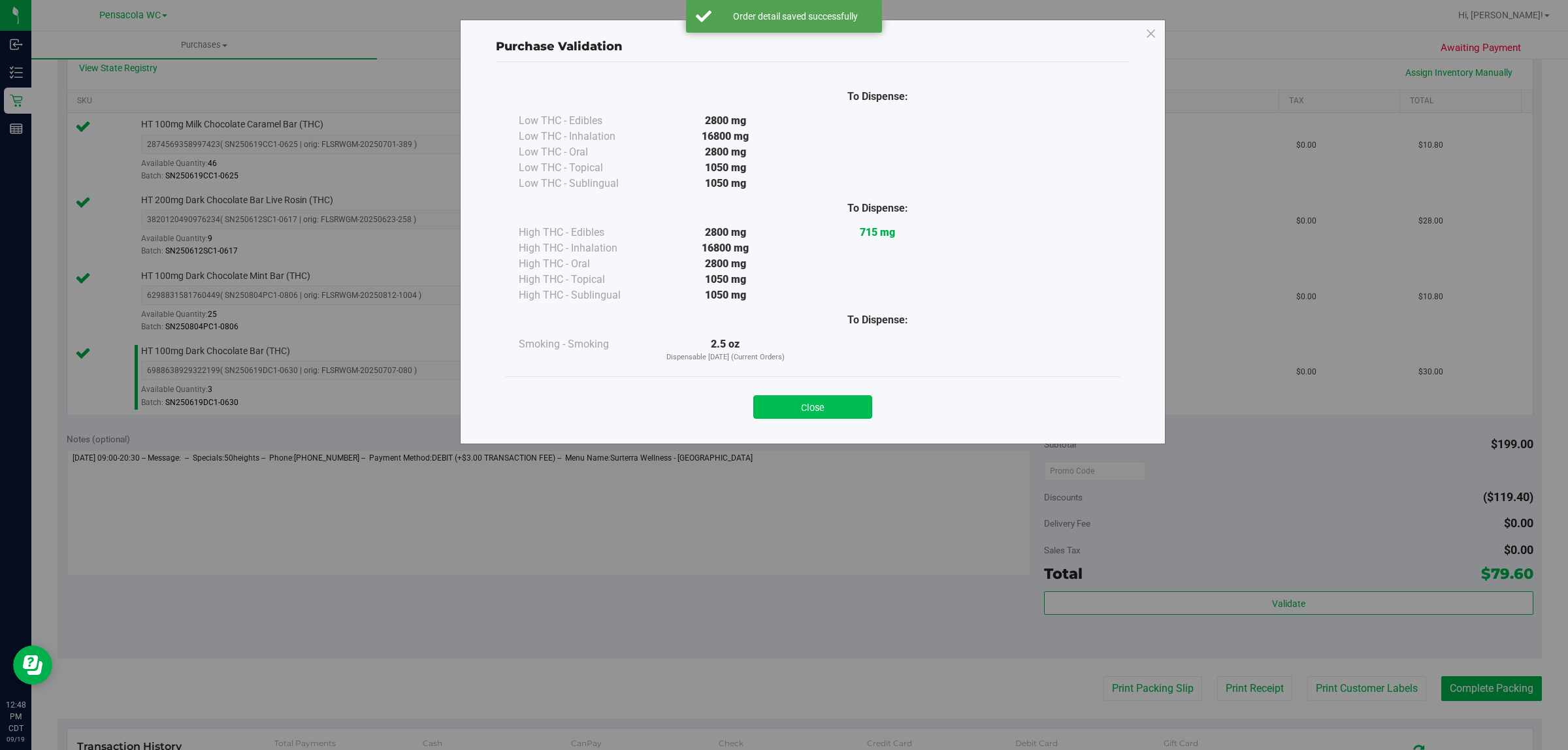
click at [845, 402] on button "Close" at bounding box center [813, 407] width 119 height 24
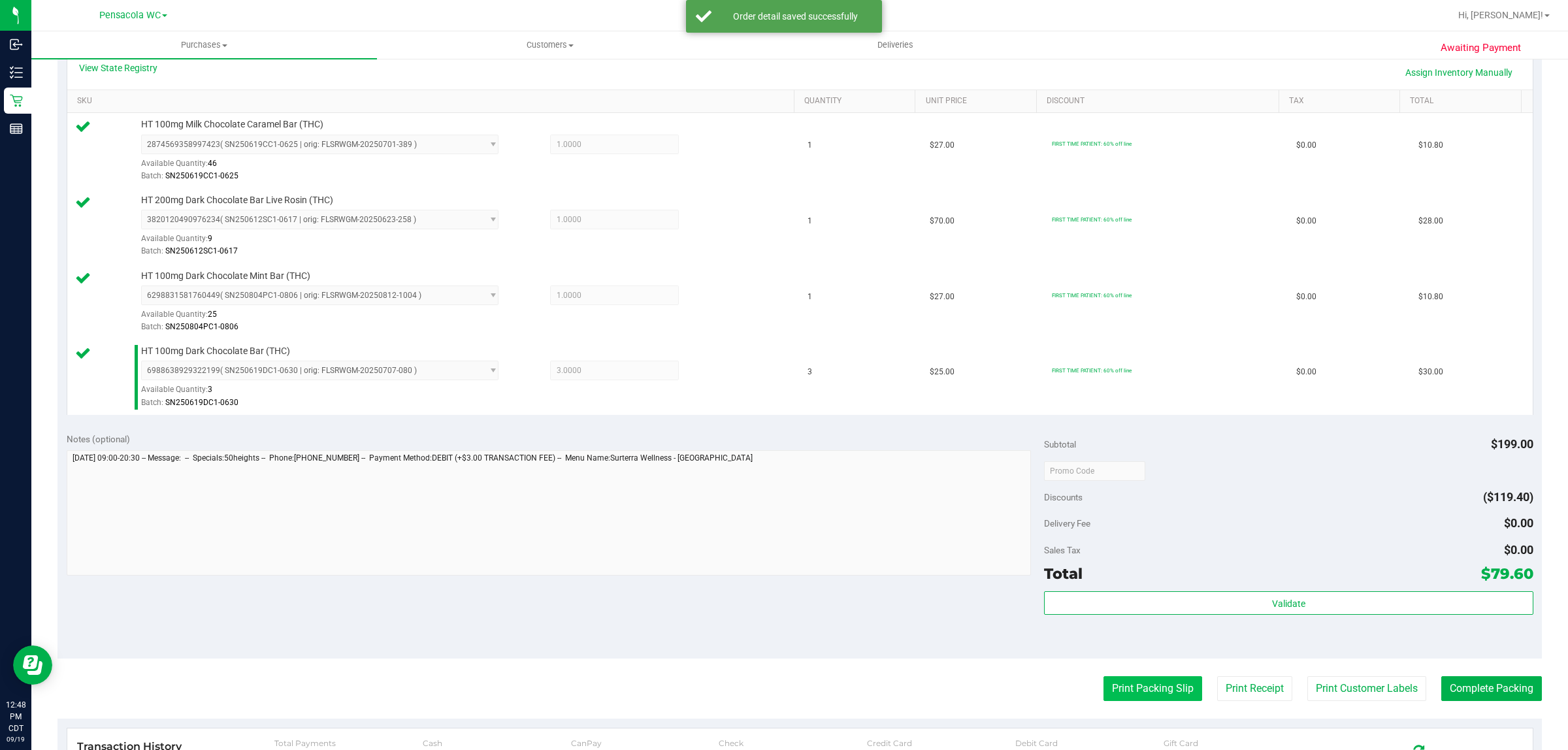
click at [1123, 694] on button "Print Packing Slip" at bounding box center [1152, 689] width 98 height 25
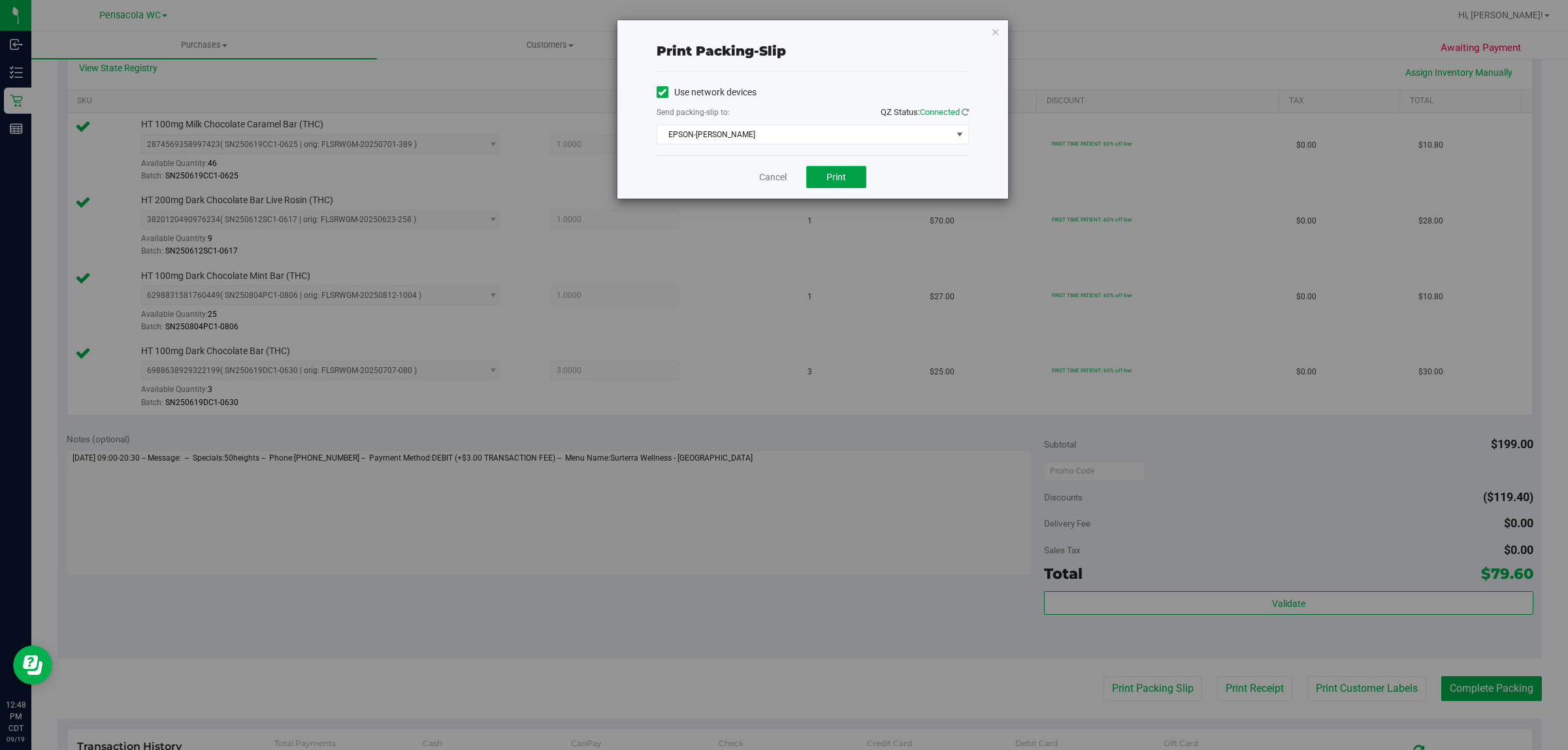
click at [854, 184] on button "Print" at bounding box center [836, 177] width 60 height 22
click at [993, 38] on icon "button" at bounding box center [996, 32] width 9 height 16
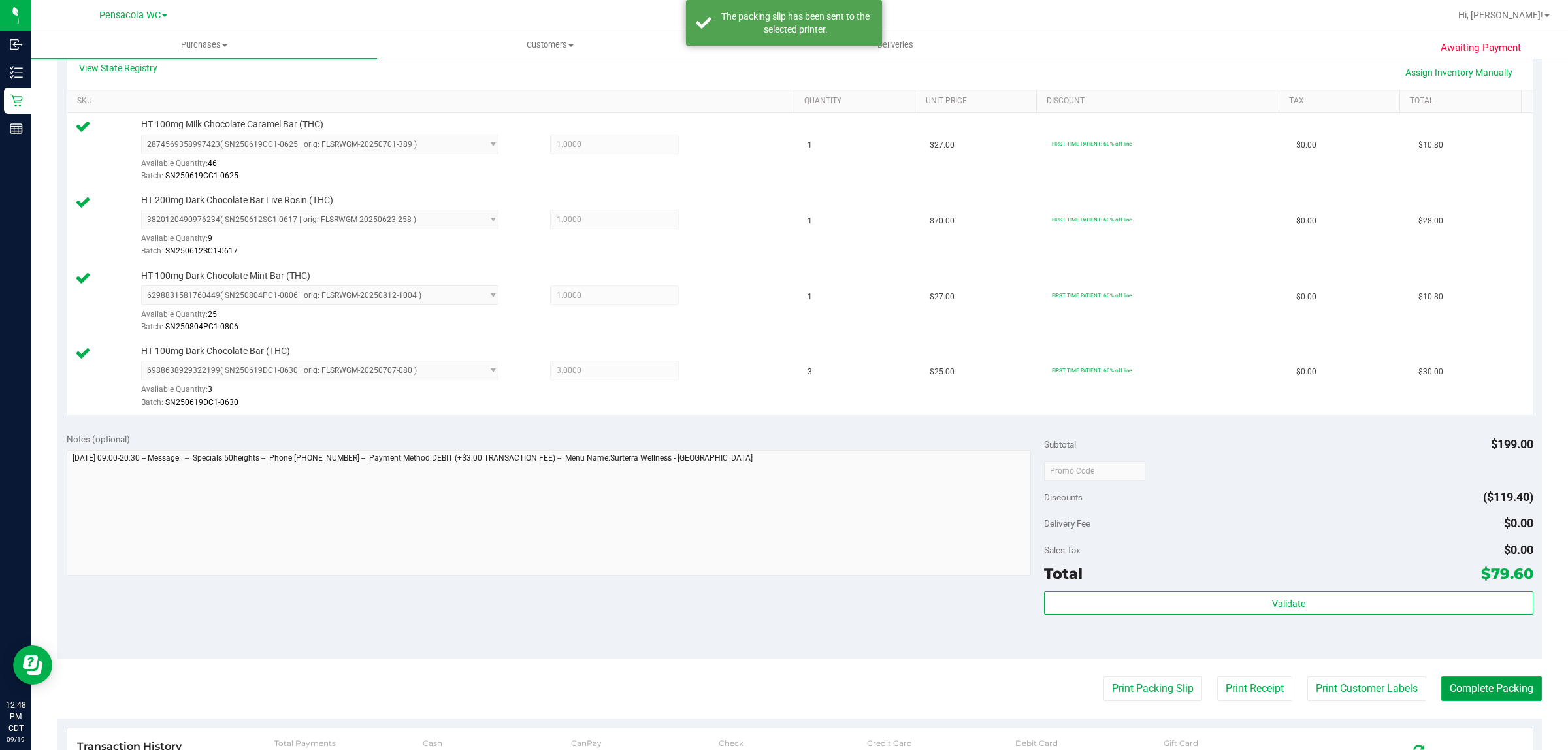
click at [1489, 691] on button "Complete Packing" at bounding box center [1491, 689] width 100 height 25
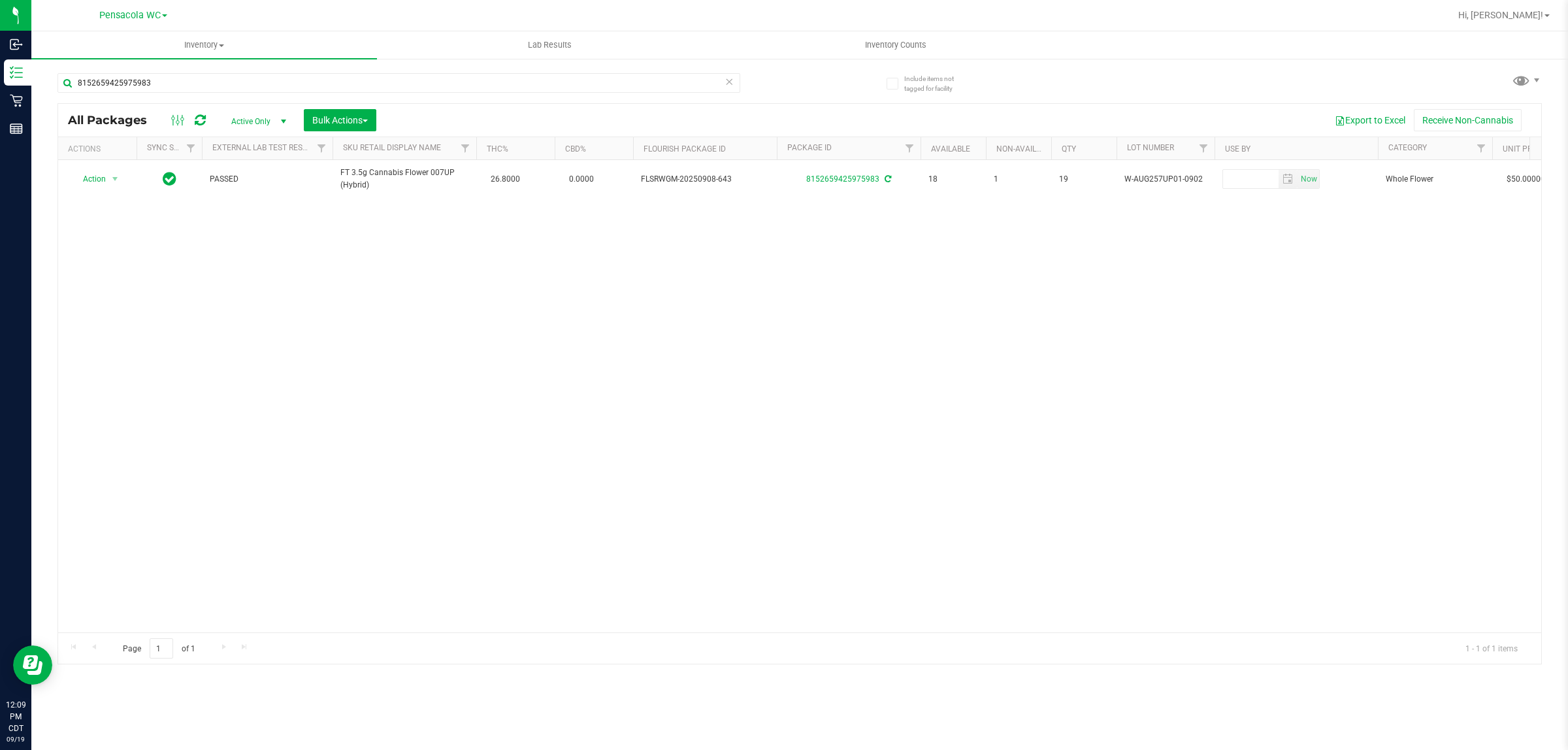
click at [260, 64] on div "8152659425975983" at bounding box center [428, 82] width 742 height 42
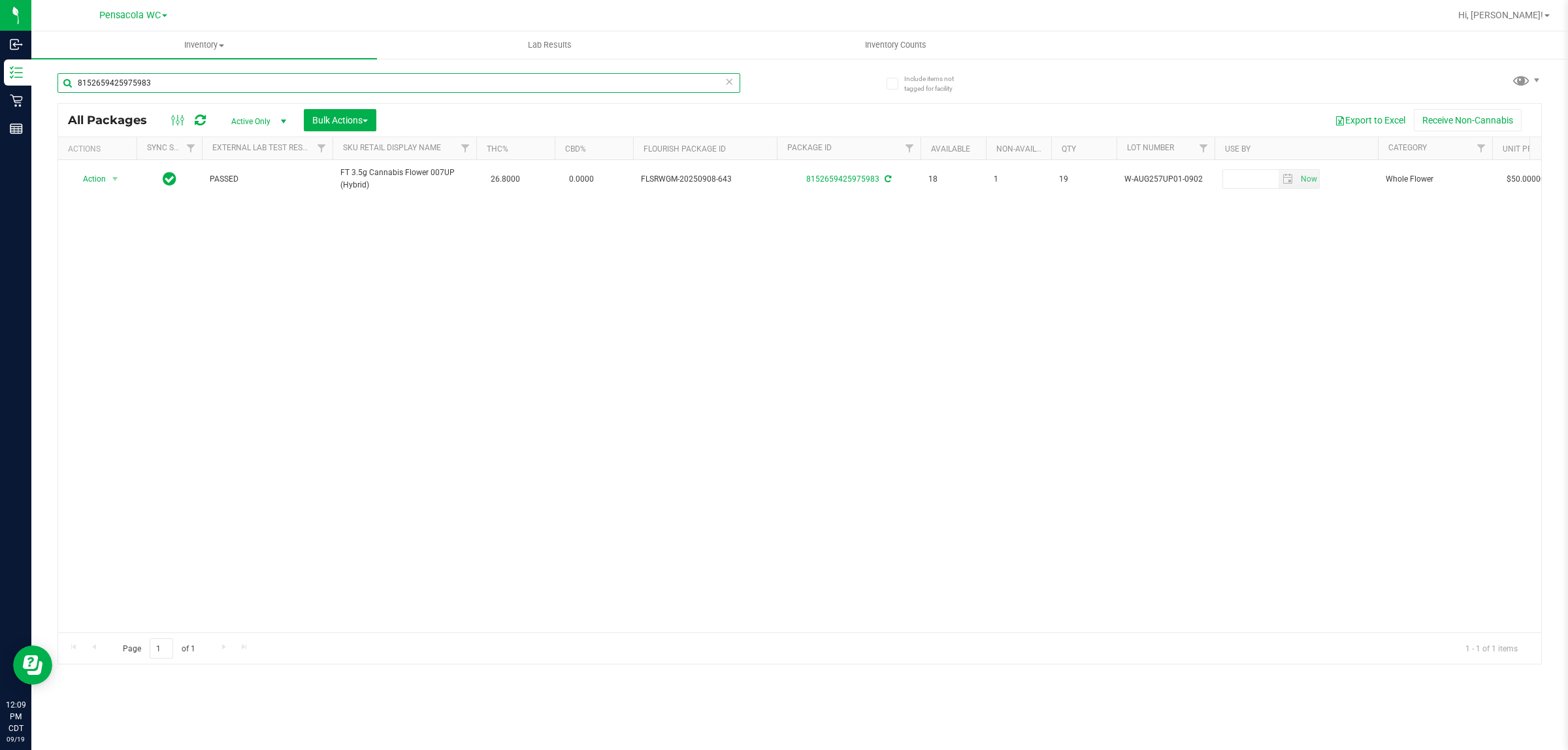
click at [271, 81] on input "8152659425975983" at bounding box center [398, 83] width 683 height 20
type input "1440951392693829"
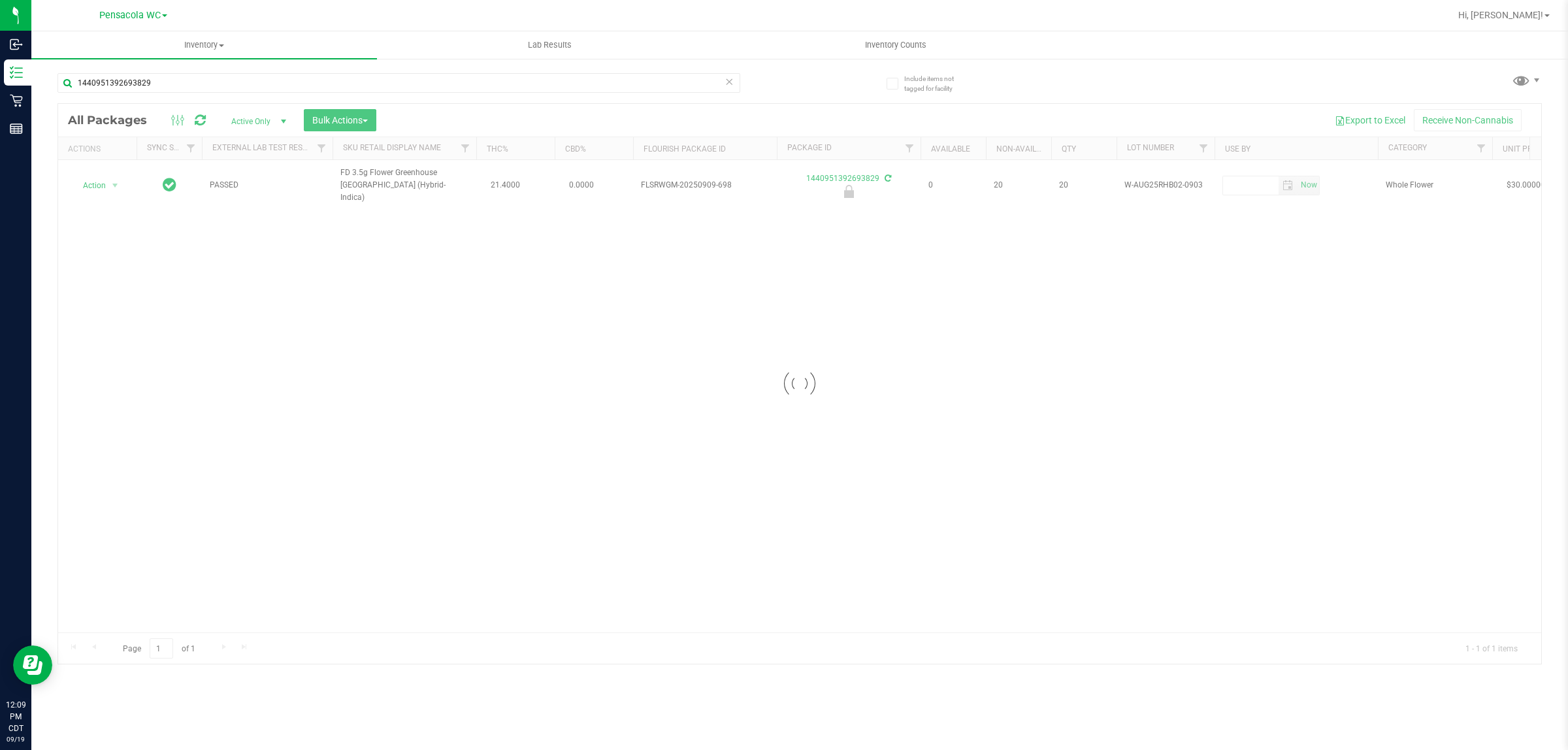
click at [110, 182] on div at bounding box center [800, 383] width 1483 height 560
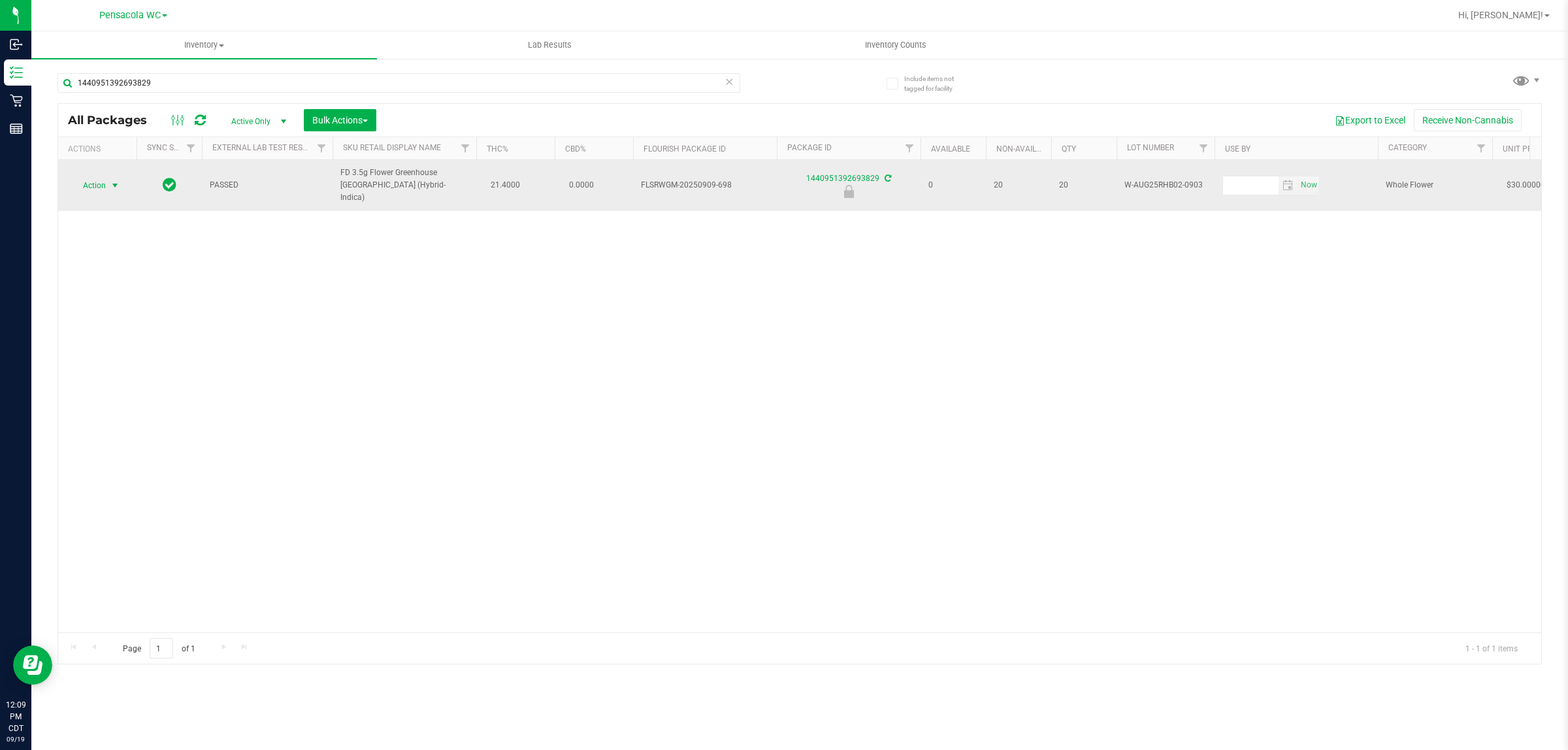
click at [112, 180] on span "select" at bounding box center [115, 186] width 11 height 11
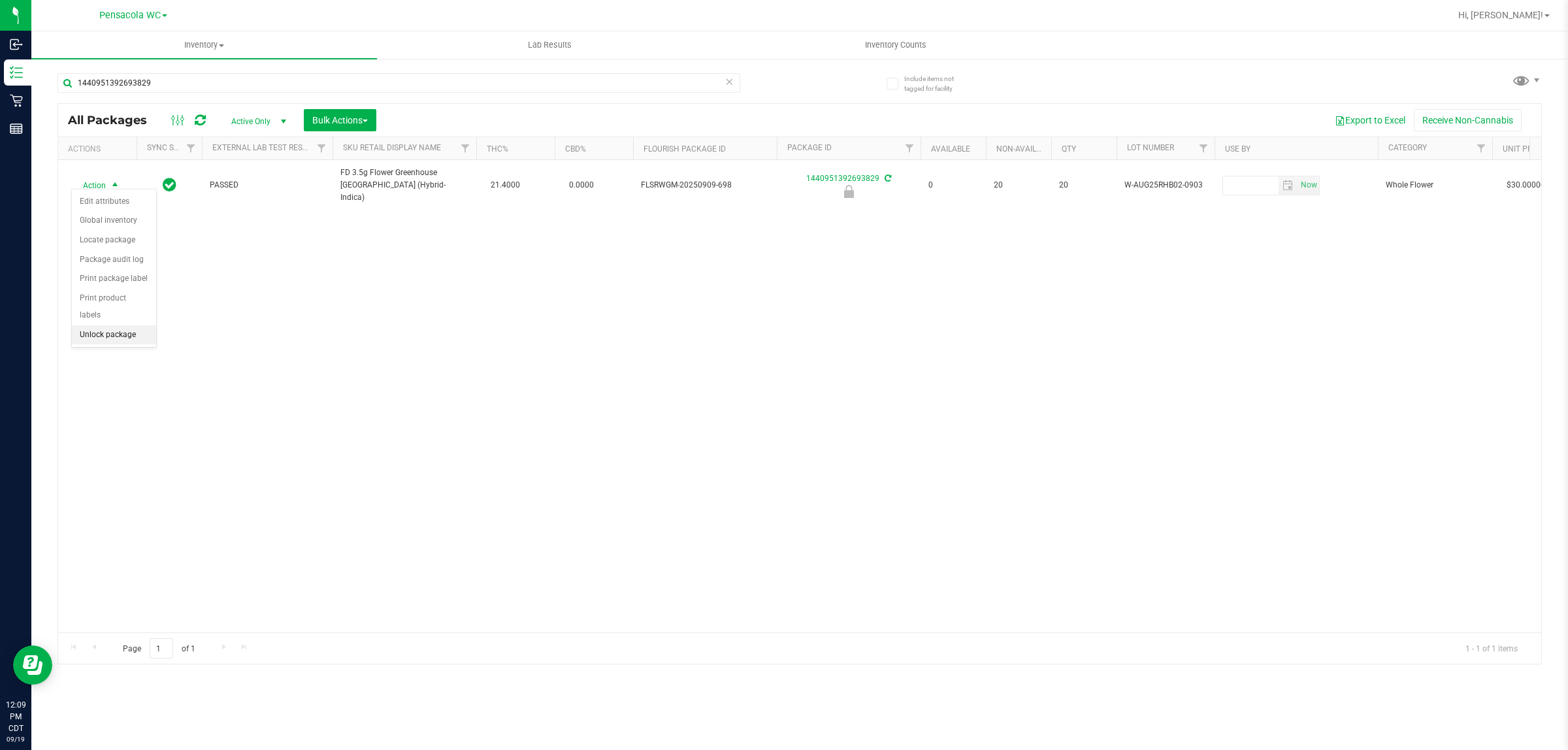
click at [121, 325] on li "Unlock package" at bounding box center [114, 335] width 85 height 20
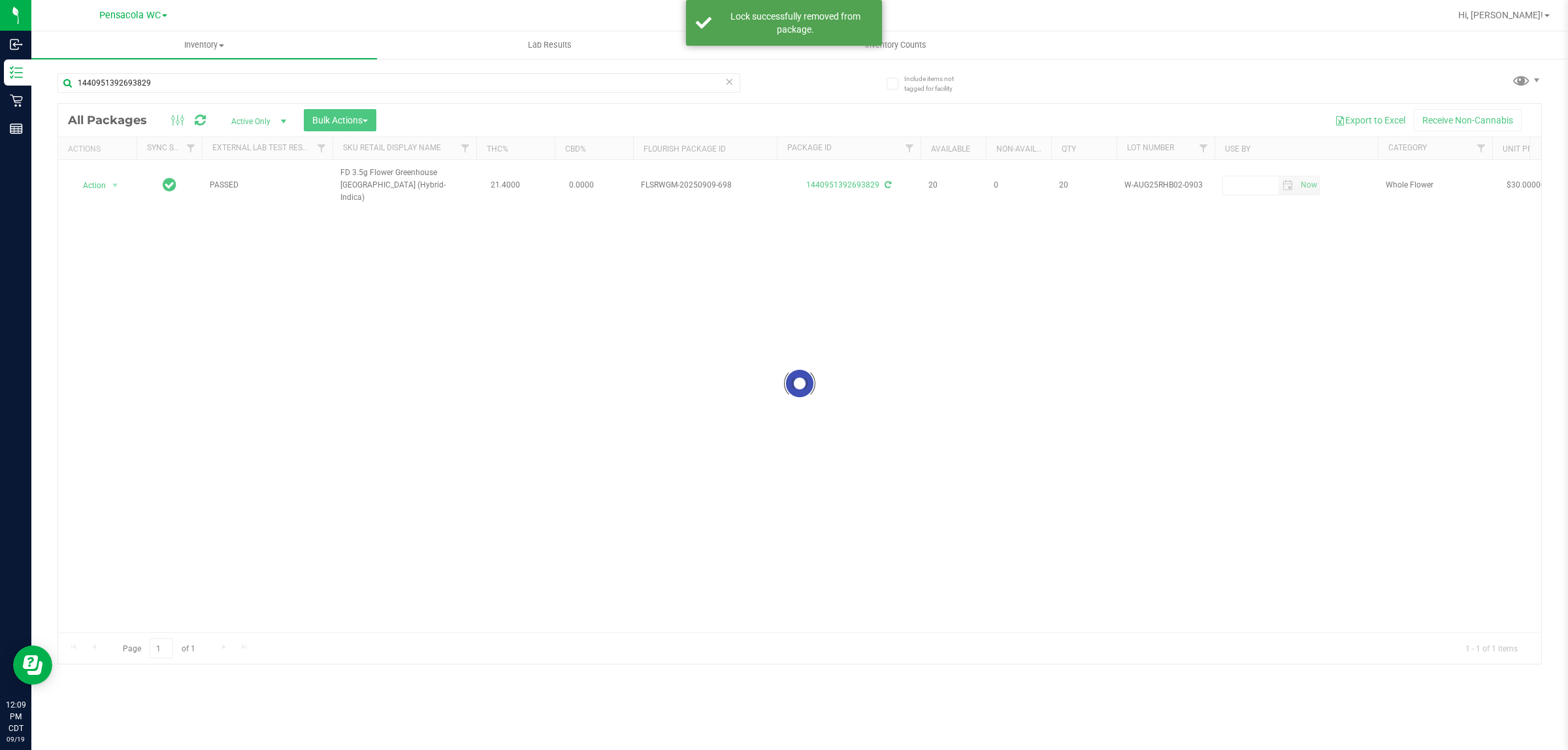
click at [108, 182] on div at bounding box center [800, 383] width 1483 height 560
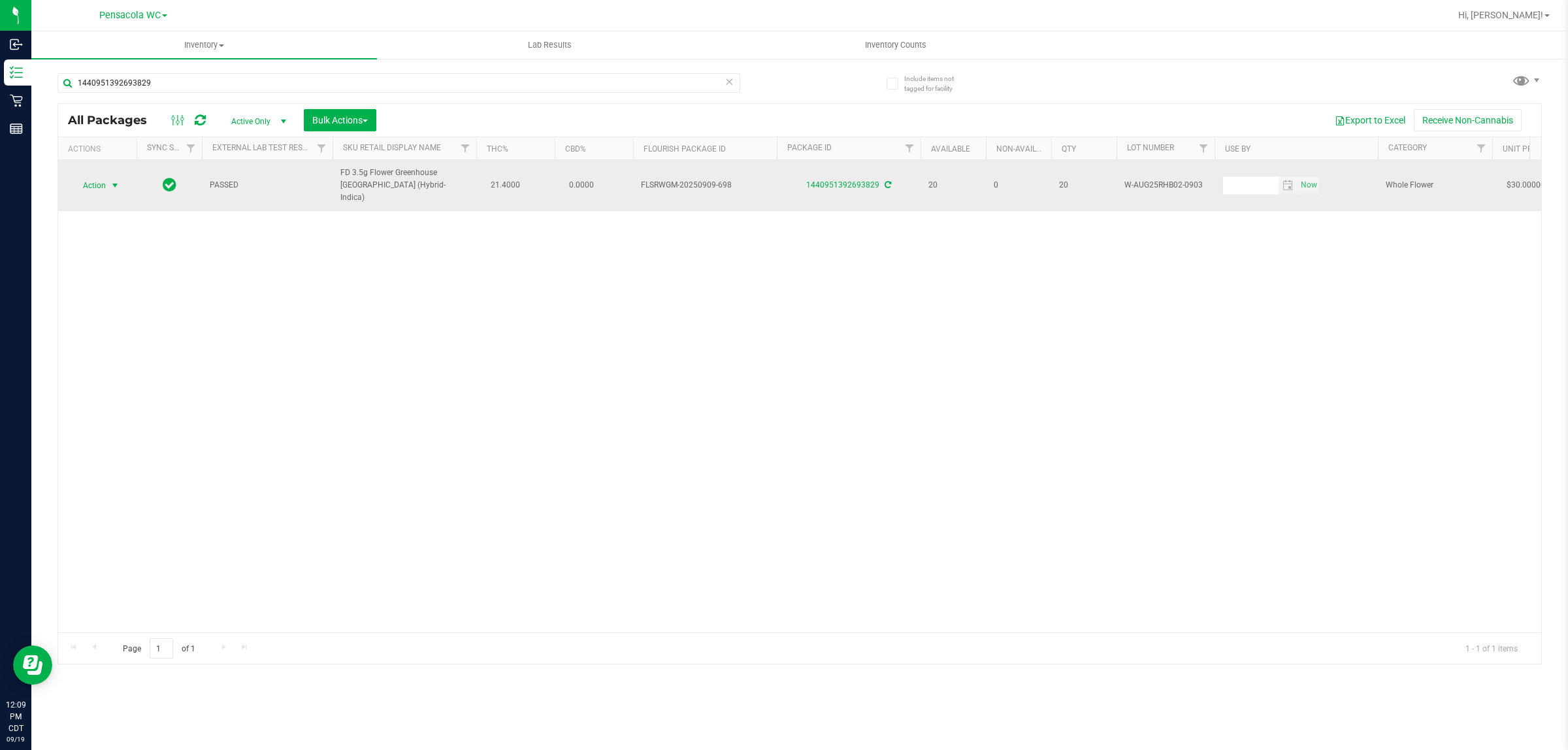
click at [112, 180] on span "select" at bounding box center [115, 186] width 11 height 11
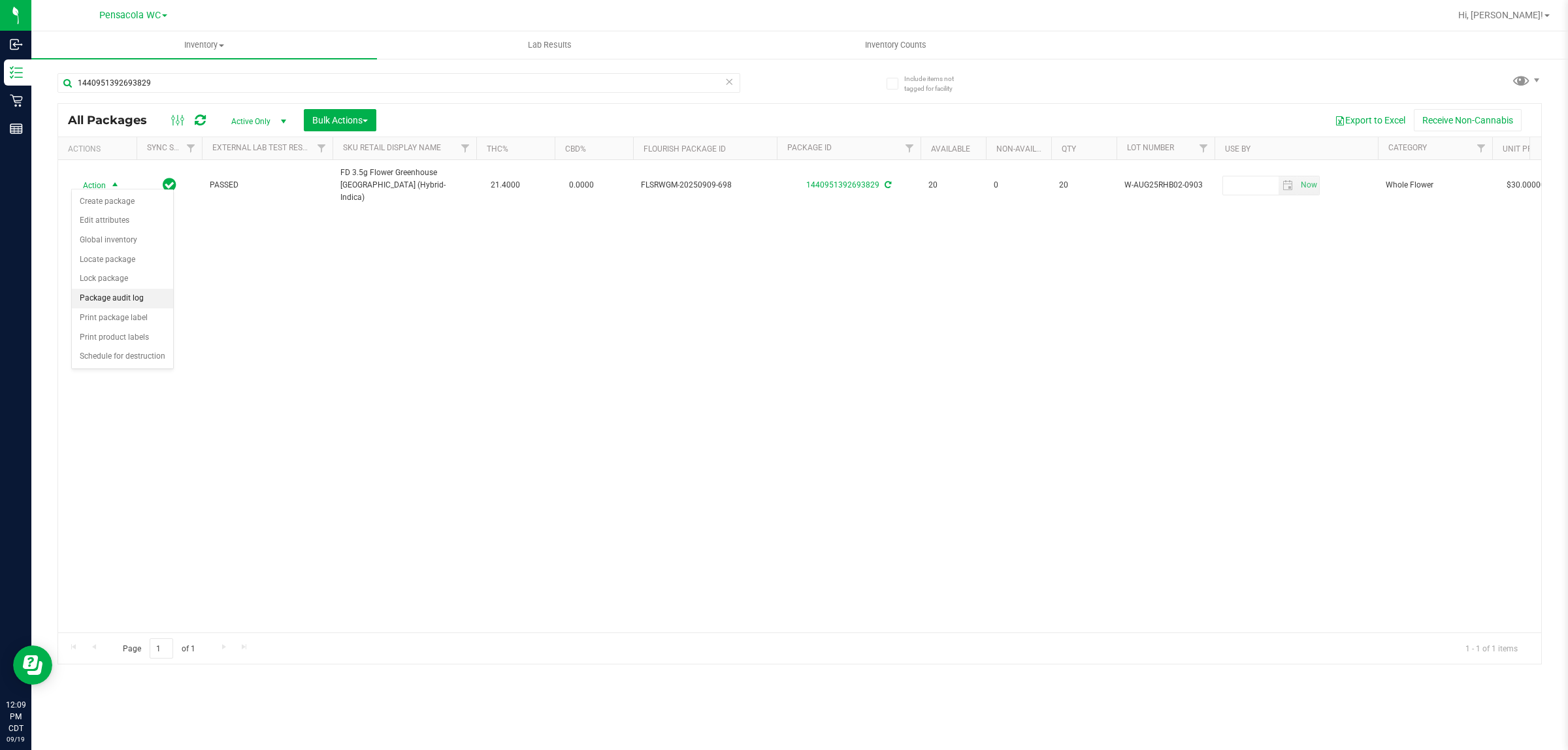
click at [146, 307] on li "Package audit log" at bounding box center [122, 299] width 101 height 20
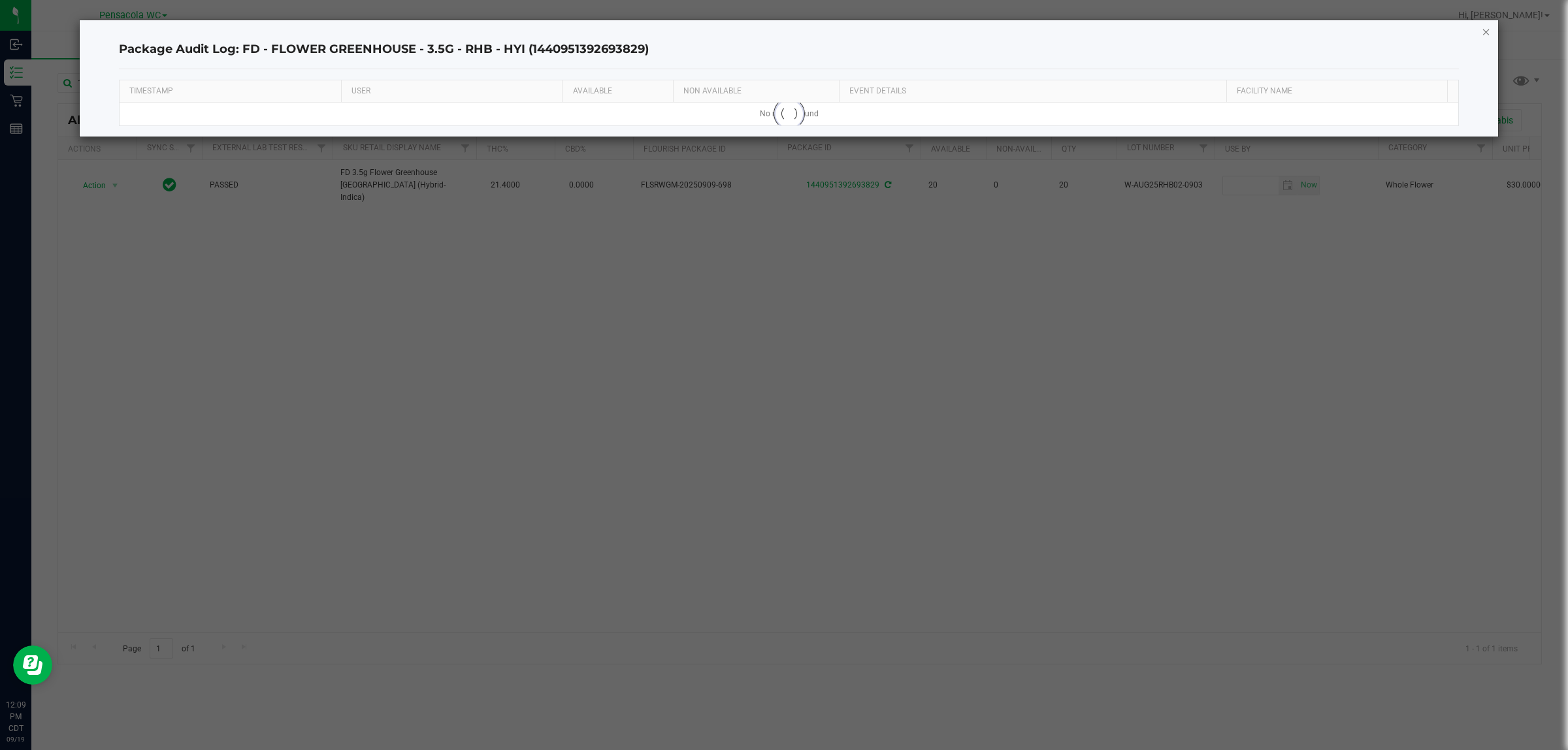
click at [1488, 30] on icon "button" at bounding box center [1487, 32] width 9 height 16
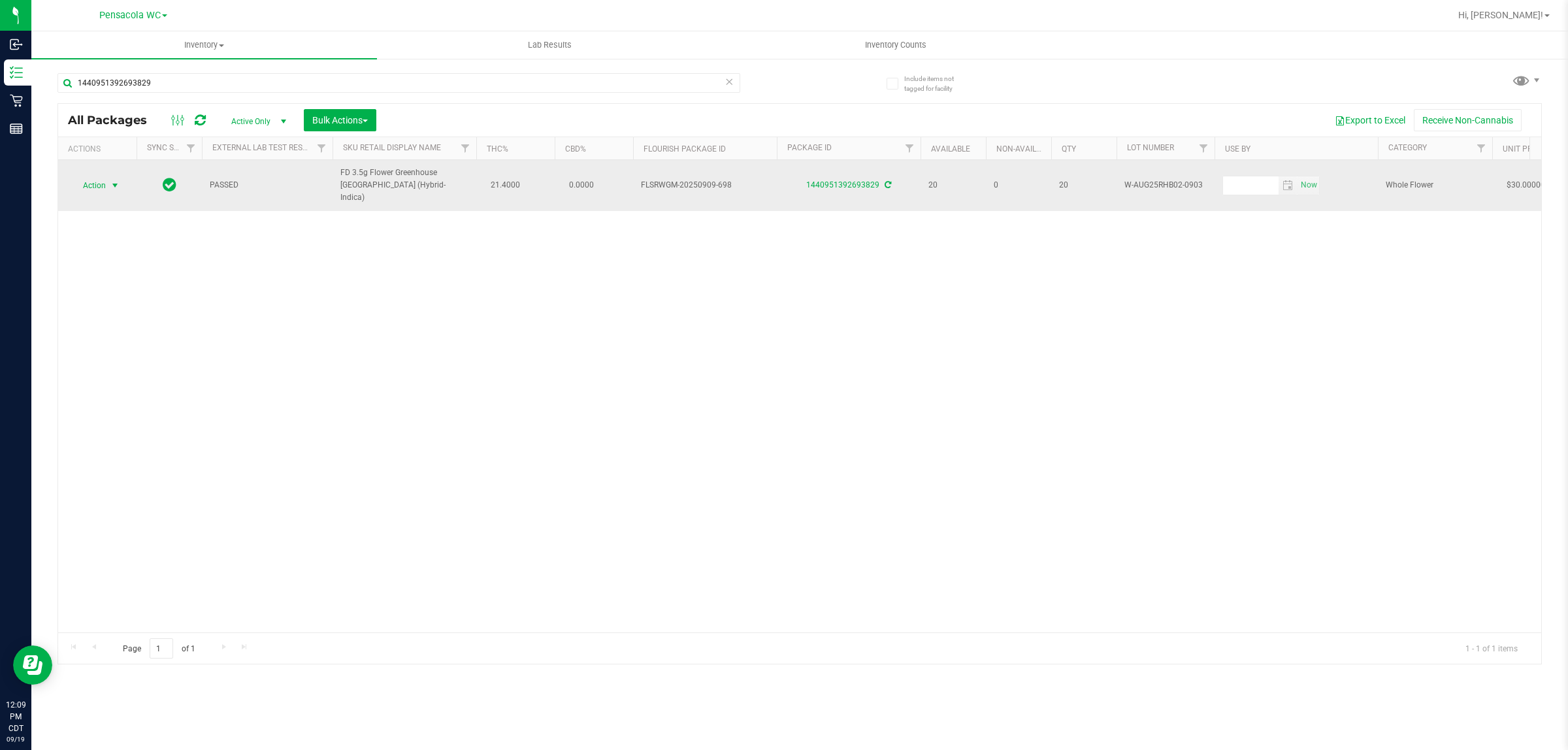
click at [110, 180] on span "select" at bounding box center [115, 186] width 11 height 11
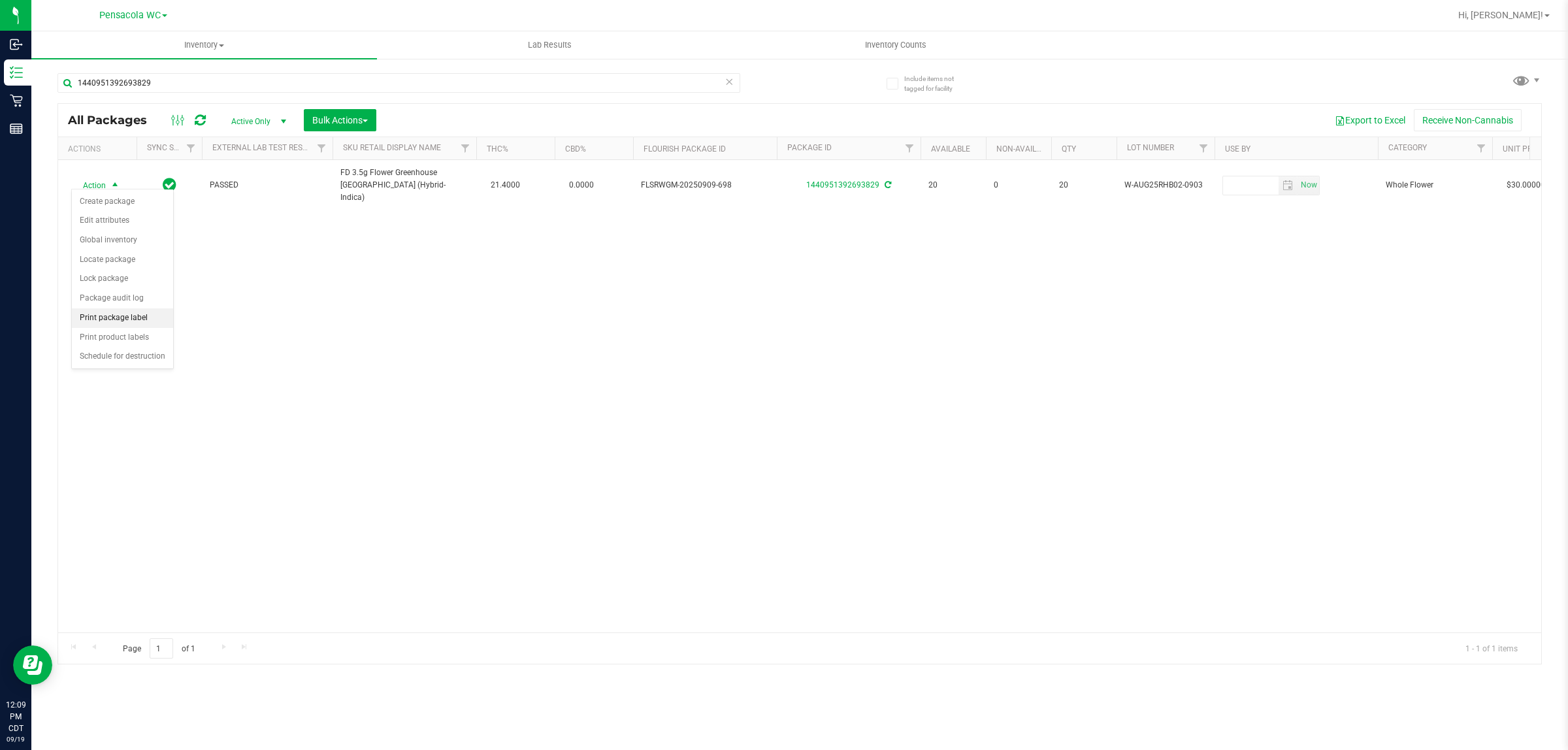
click at [144, 327] on li "Print package label" at bounding box center [122, 319] width 101 height 20
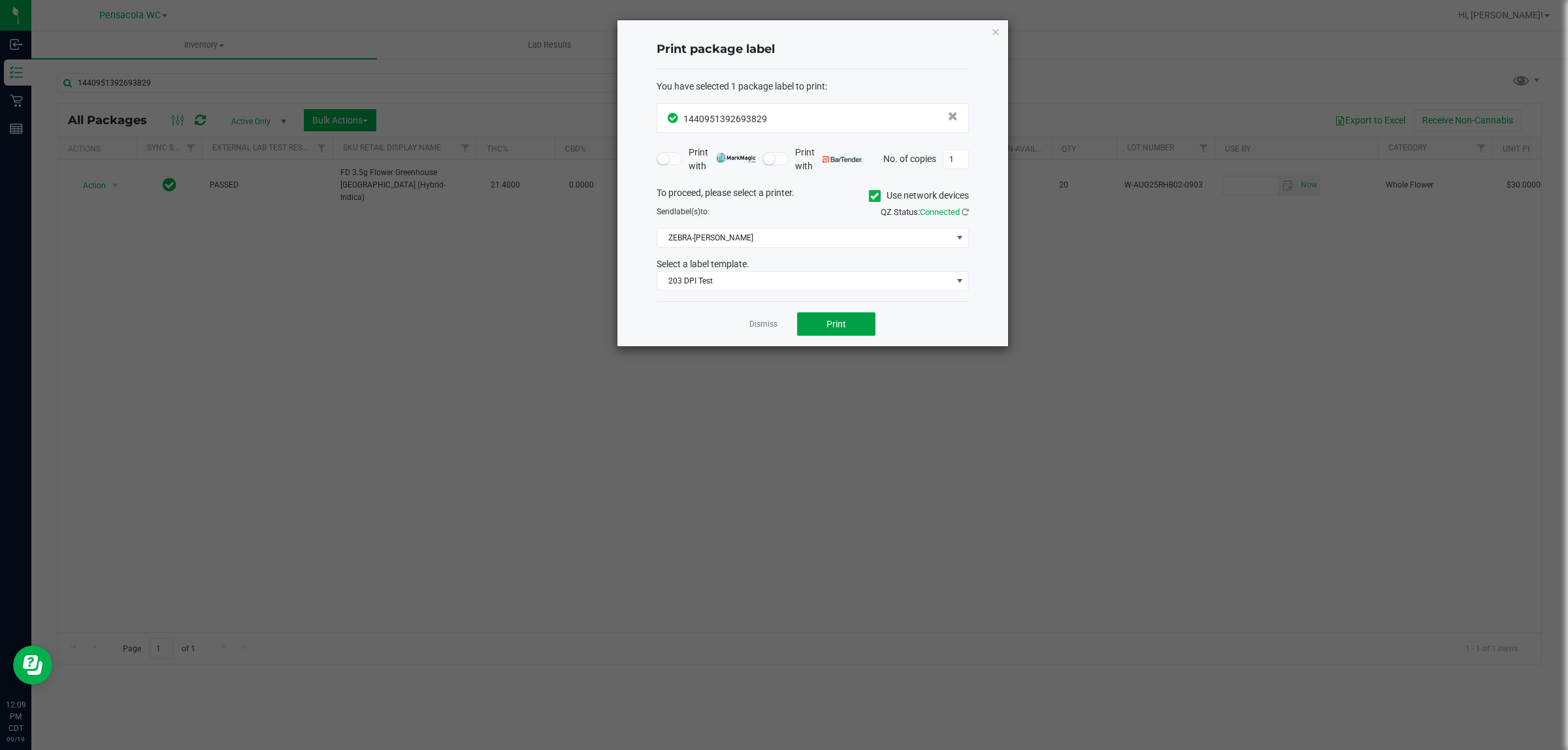
click at [843, 334] on button "Print" at bounding box center [836, 324] width 79 height 24
click at [770, 328] on link "Dismiss" at bounding box center [763, 324] width 28 height 11
